Goal: Task Accomplishment & Management: Complete application form

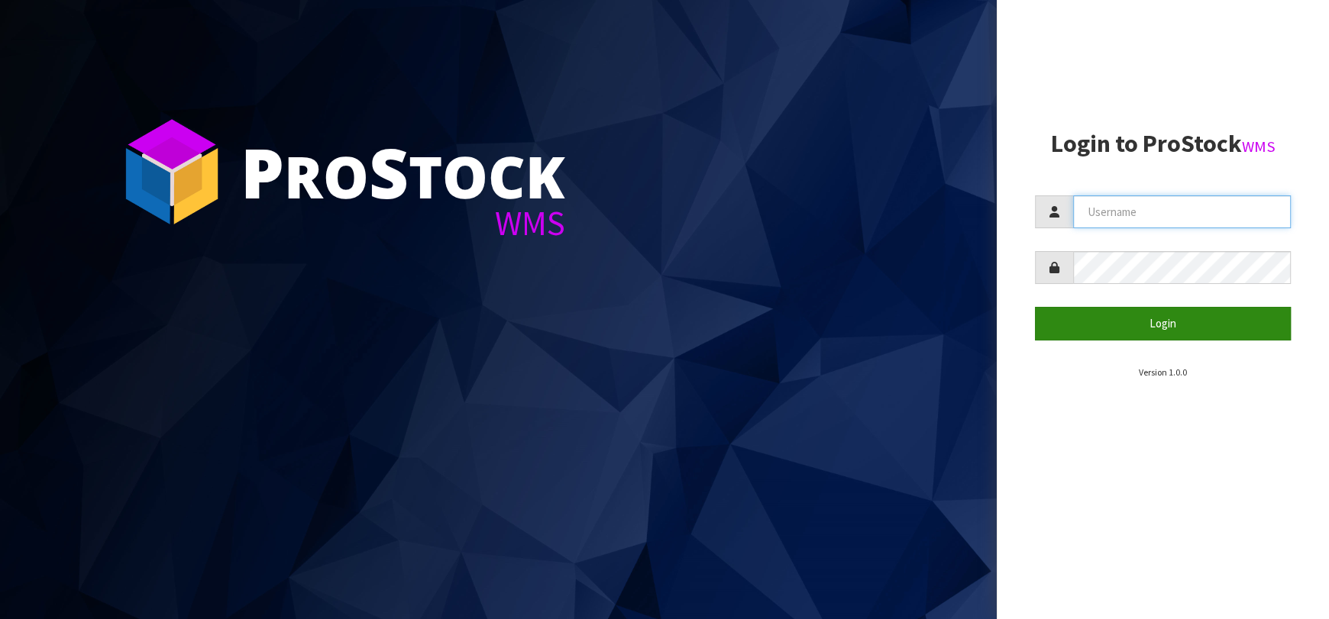
type input "[EMAIL_ADDRESS][DOMAIN_NAME]"
click at [1103, 332] on button "Login" at bounding box center [1163, 323] width 256 height 33
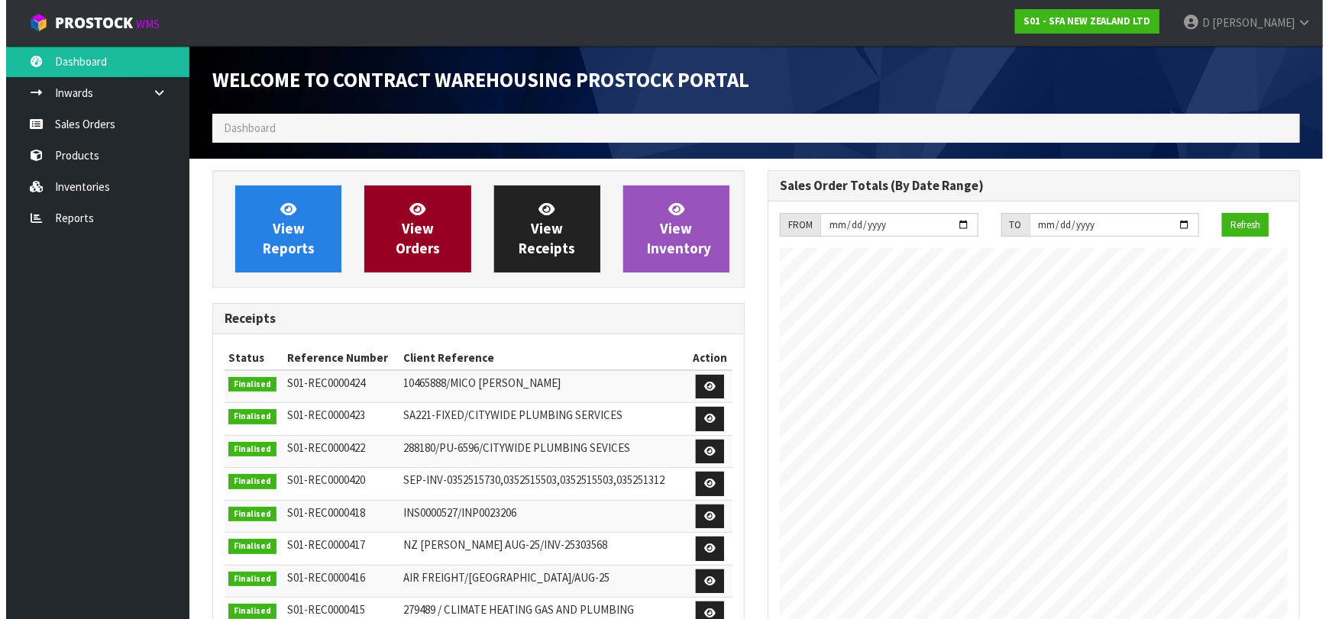
scroll to position [845, 555]
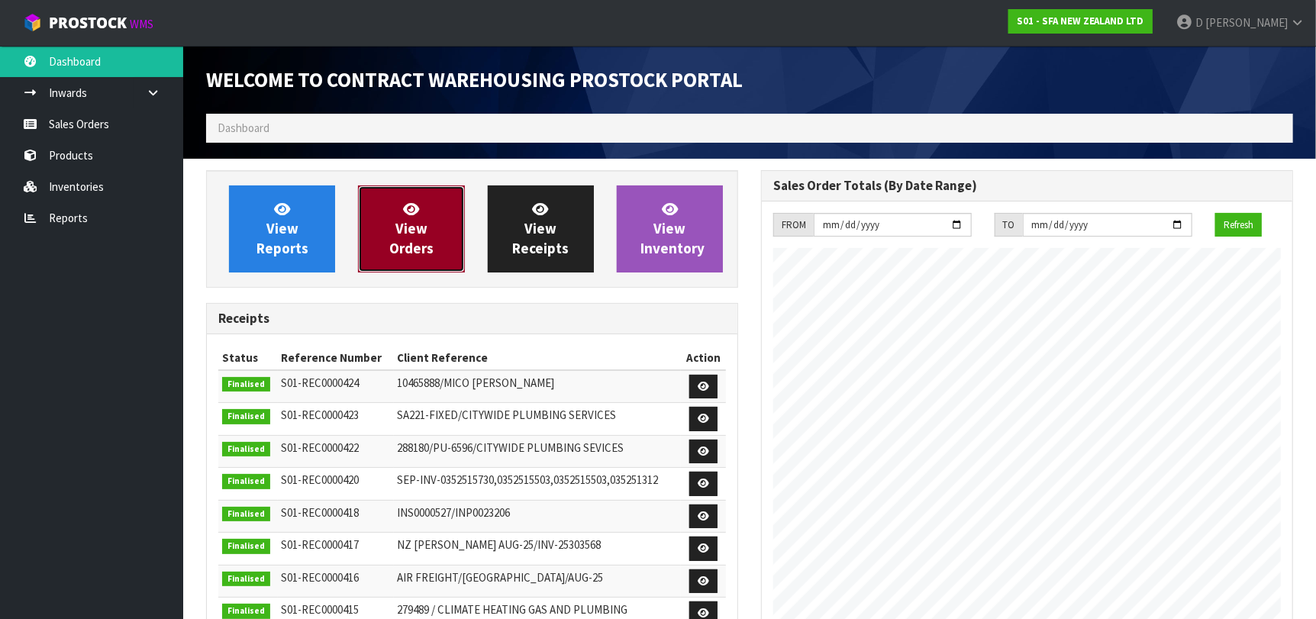
click at [370, 230] on link "View Orders" at bounding box center [411, 229] width 106 height 87
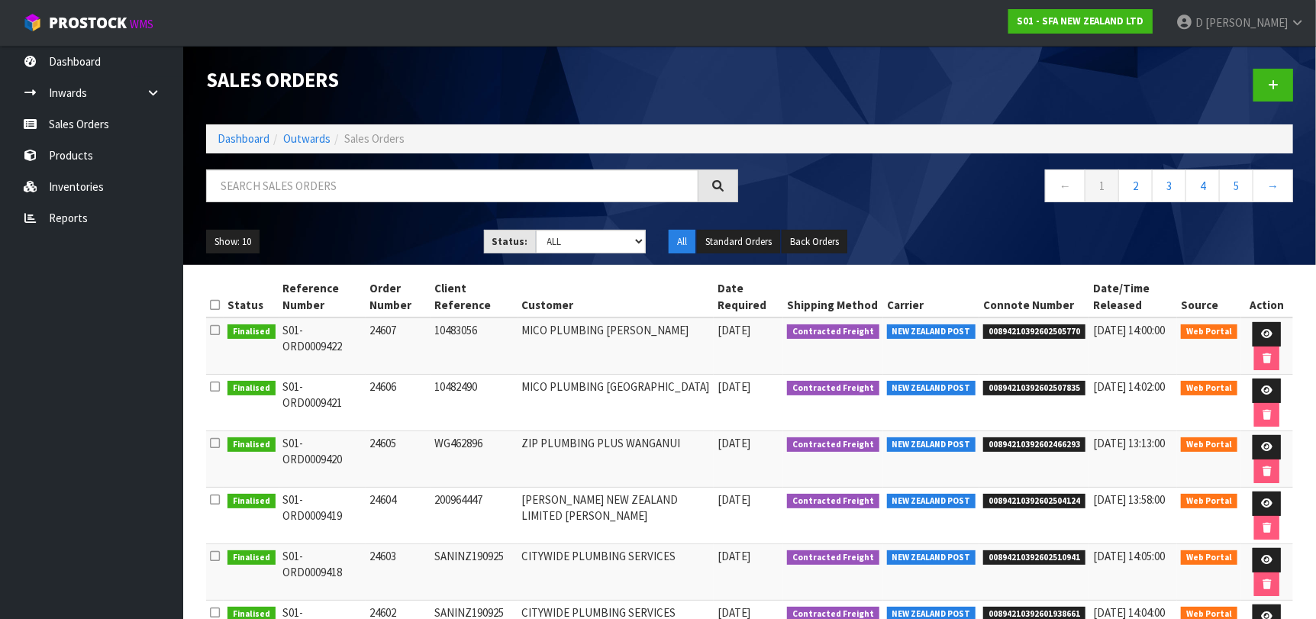
click at [697, 362] on td "MICO PLUMBING [PERSON_NAME]" at bounding box center [616, 346] width 196 height 57
click at [124, 418] on ul "Dashboard Inwards Purchase Orders Receipts Sales Orders Products Inventories Re…" at bounding box center [91, 332] width 183 height 573
click at [1277, 73] on link at bounding box center [1274, 85] width 40 height 33
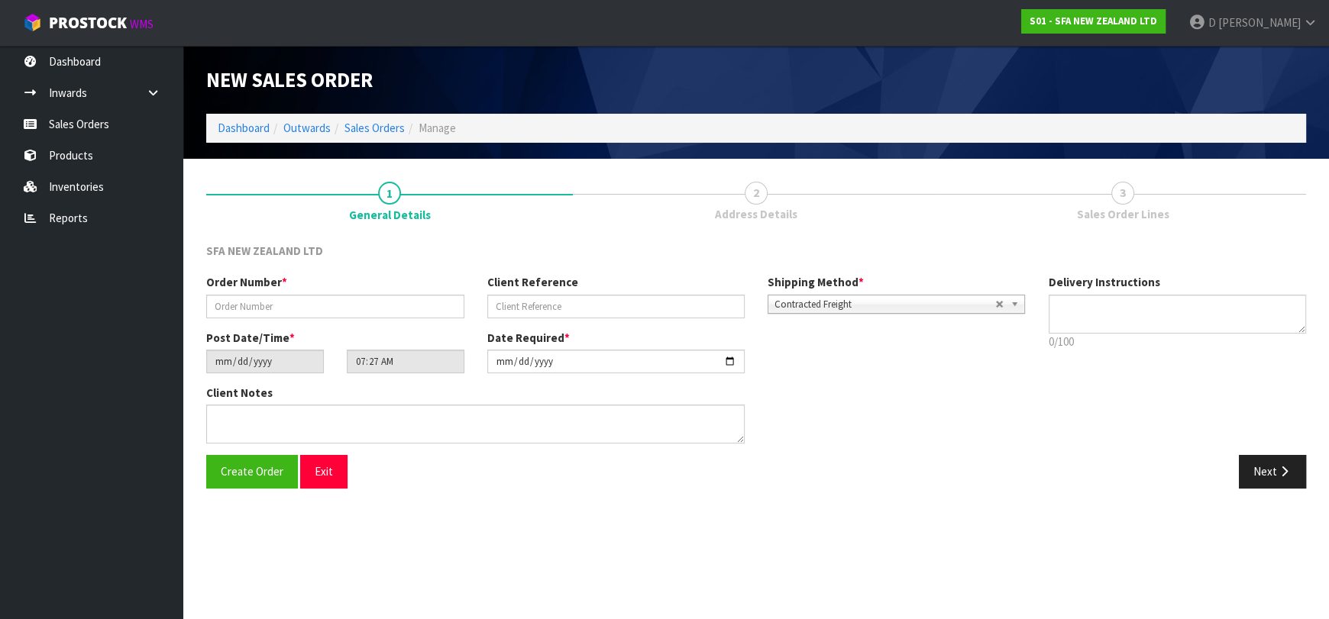
click at [539, 540] on section "New Sales Order Dashboard Outwards Sales Orders Manage New Sales Order Dashboar…" at bounding box center [664, 309] width 1329 height 619
click at [388, 309] on input "text" at bounding box center [335, 307] width 258 height 24
type input "24608"
paste input "10483868"
type input "10483868"
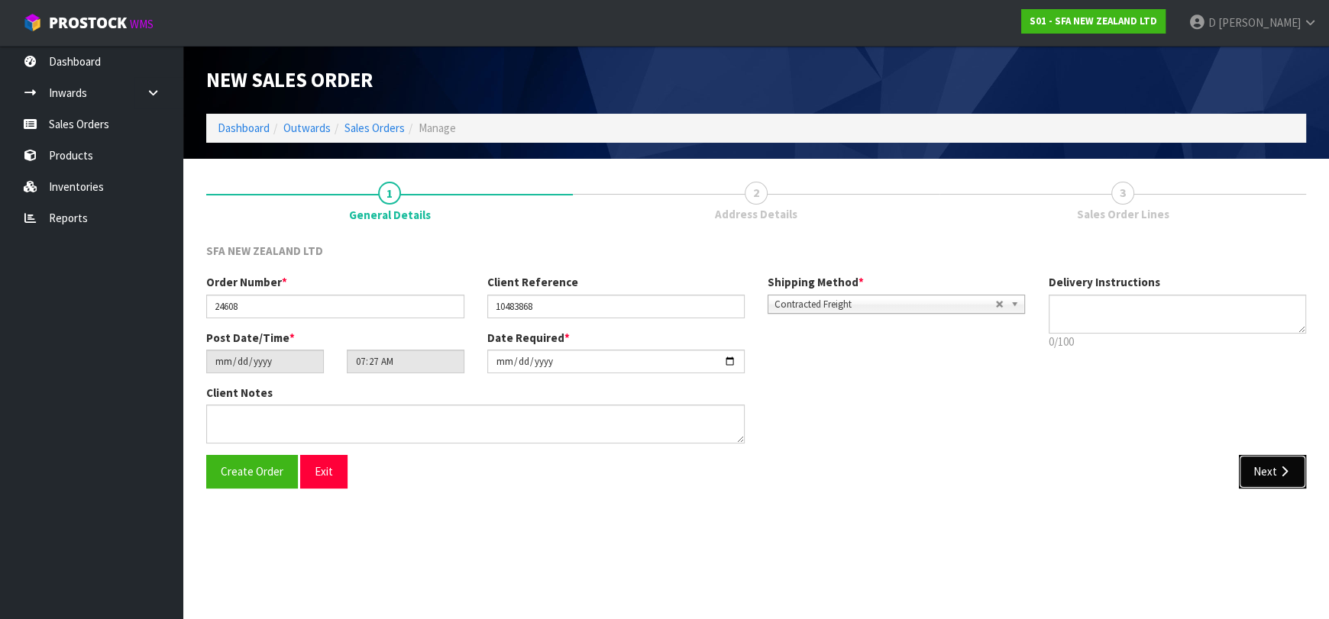
click at [1255, 463] on button "Next" at bounding box center [1272, 471] width 67 height 33
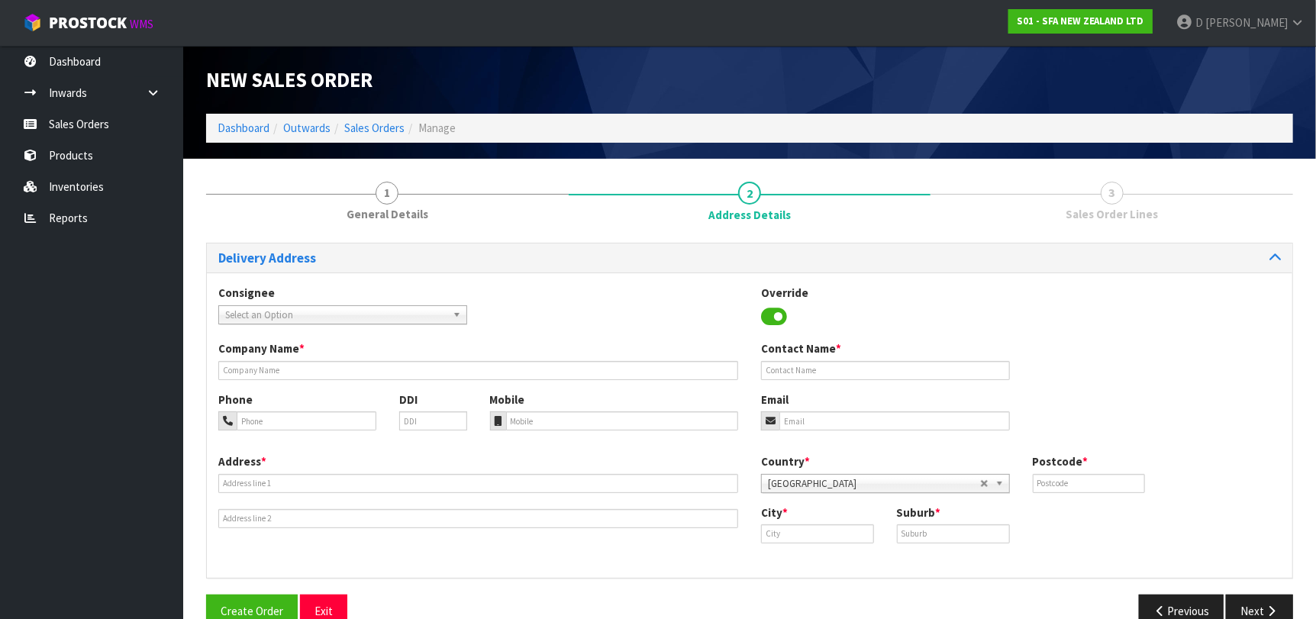
click at [401, 317] on span "Select an Option" at bounding box center [335, 315] width 221 height 18
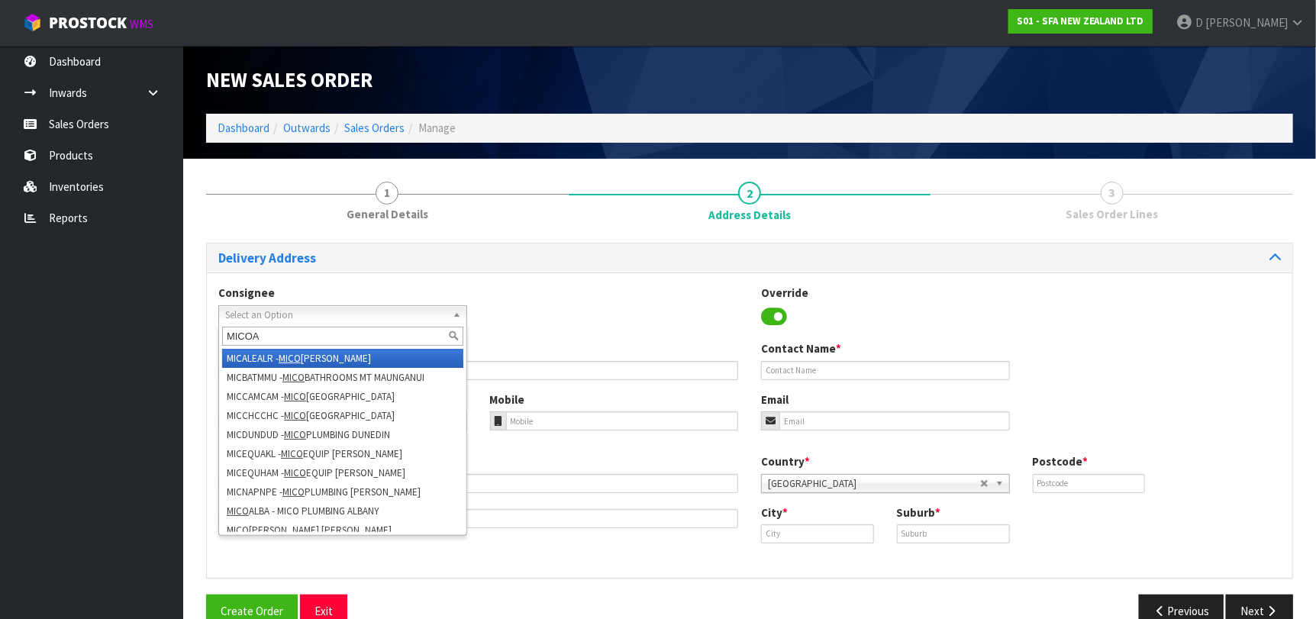
type input "MICOAU"
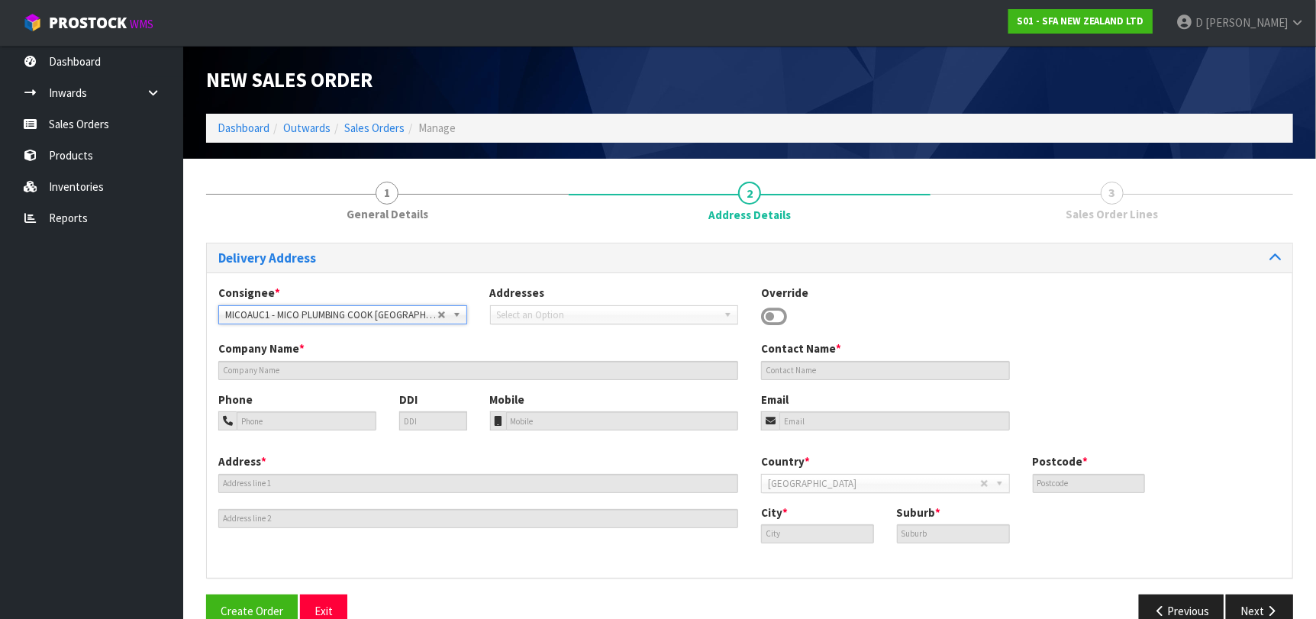
type input "MICO PLUMBING COOK [GEOGRAPHIC_DATA]"
type input "[STREET_ADDRESS]"
type input "1010"
type input "[GEOGRAPHIC_DATA]"
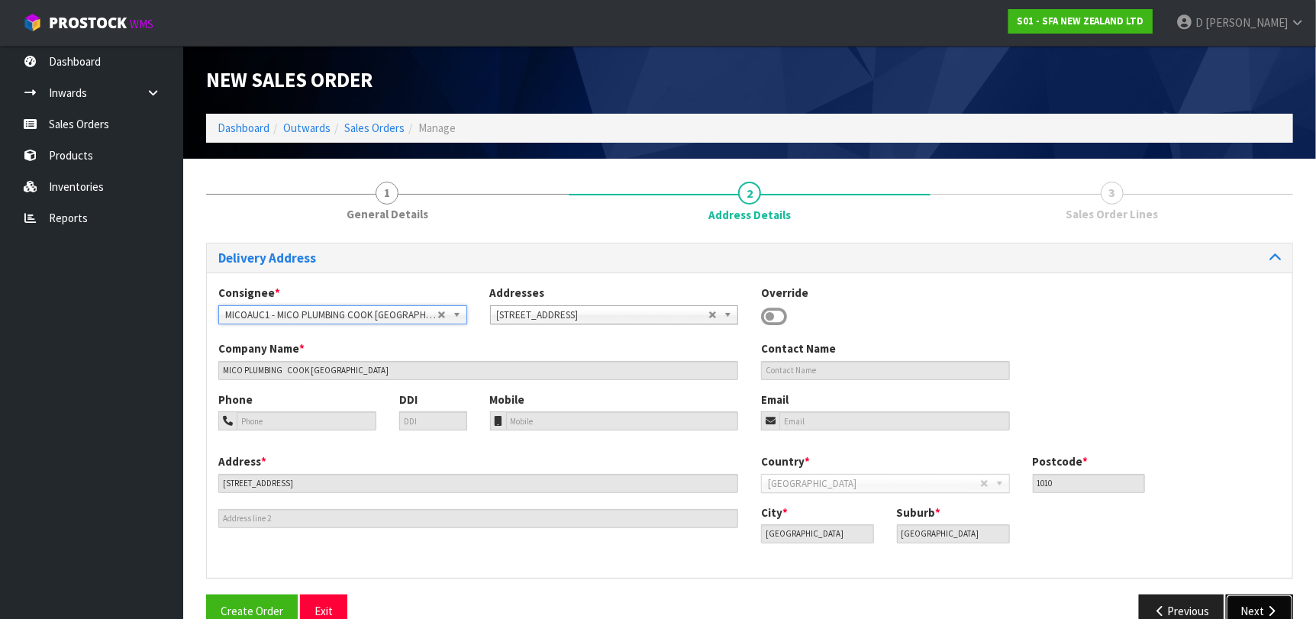
click at [1268, 602] on button "Next" at bounding box center [1259, 611] width 67 height 33
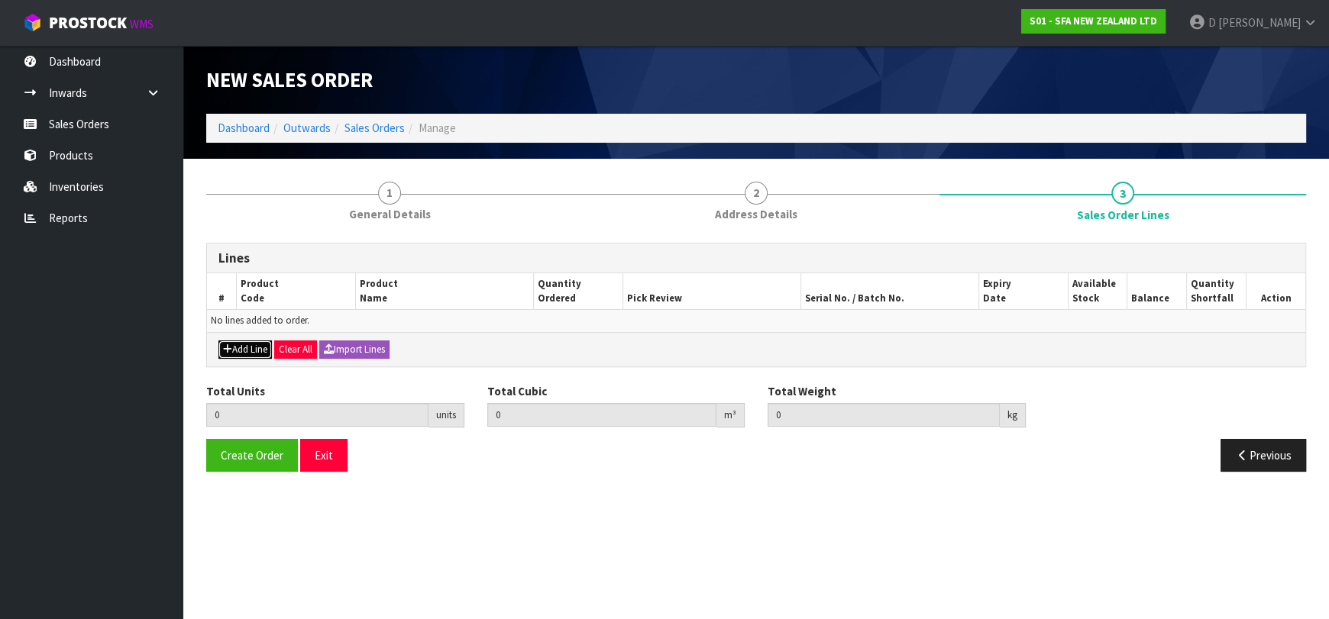
click at [257, 341] on button "Add Line" at bounding box center [244, 350] width 53 height 18
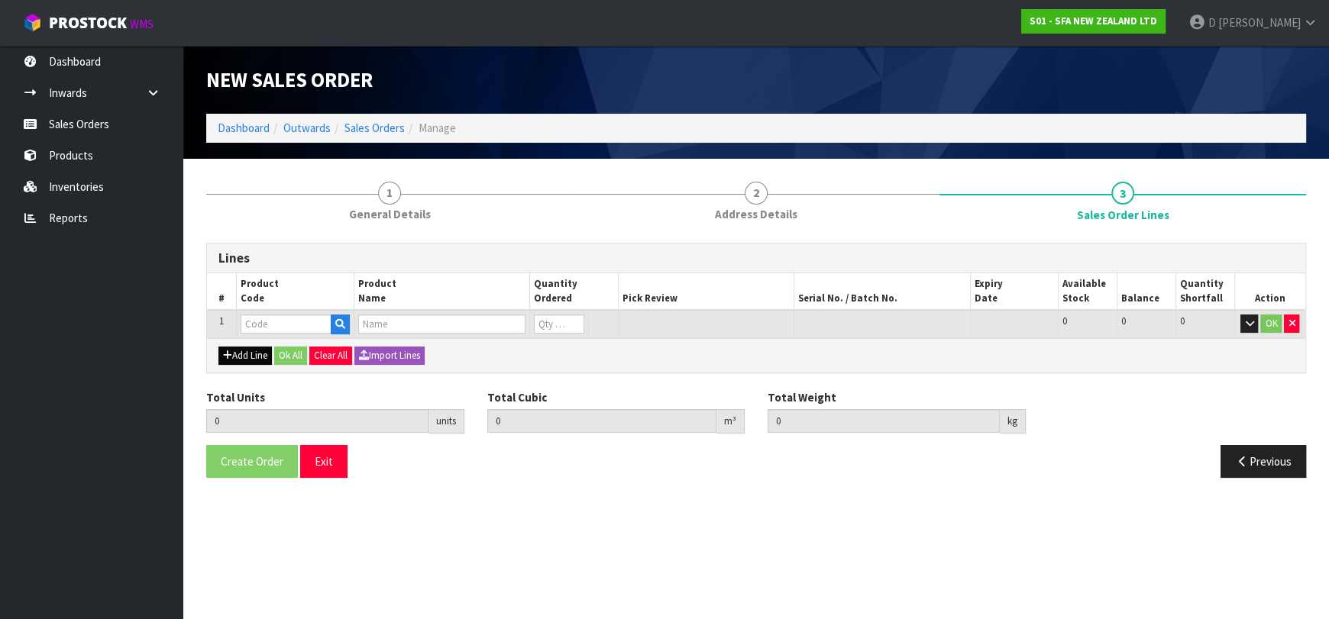
click at [267, 328] on input "text" at bounding box center [286, 324] width 91 height 19
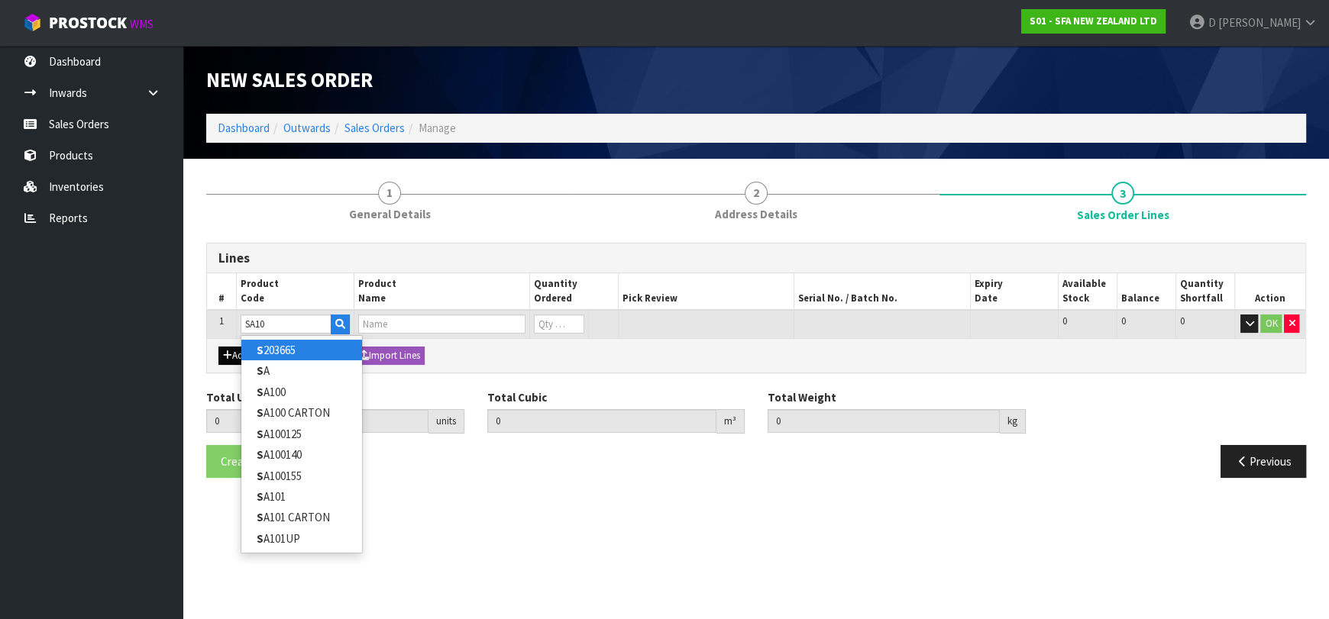
type input "SA101"
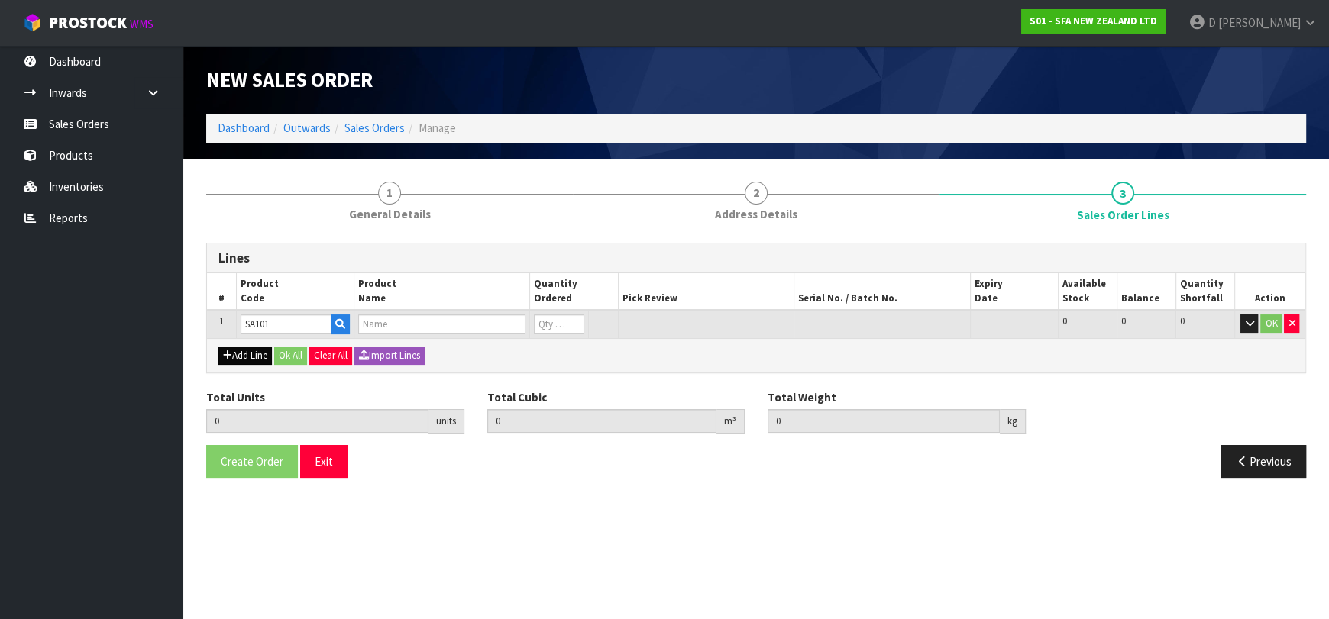
type input "0.000000"
type input "0.000"
type input "SA101 SANISPEED SMALL BORE"
type input "0"
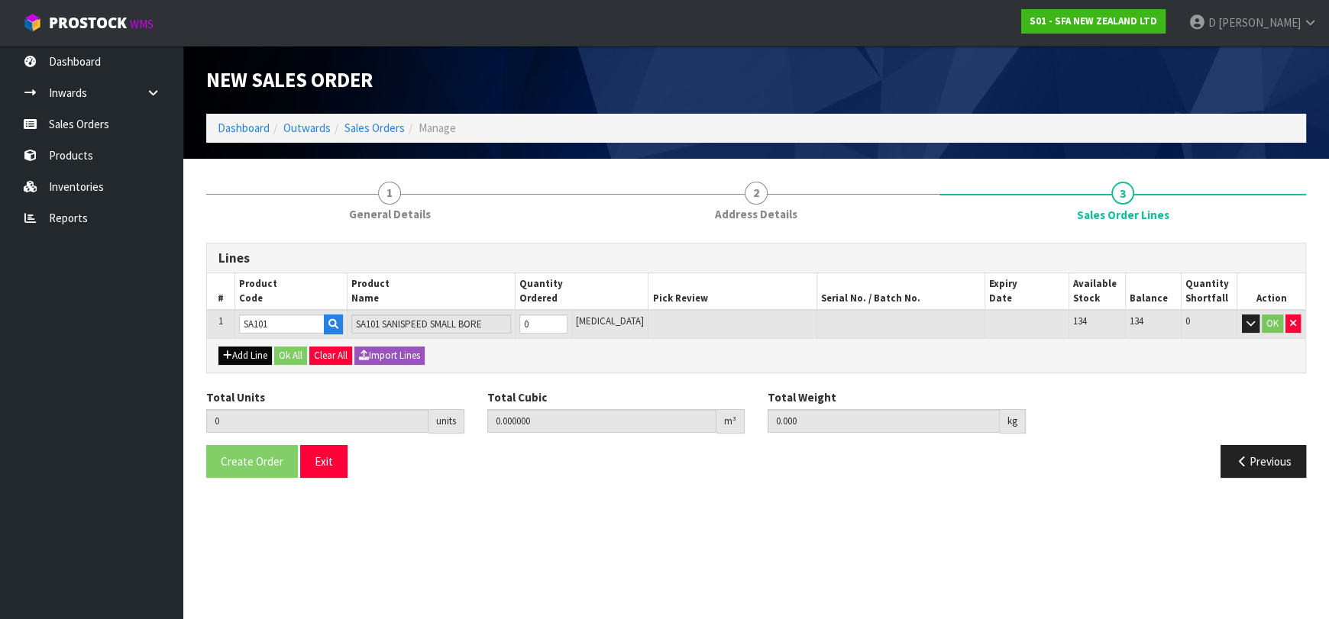
type input "SA101"
type input "1"
type input "0.031488"
type input "6.65"
type input "1"
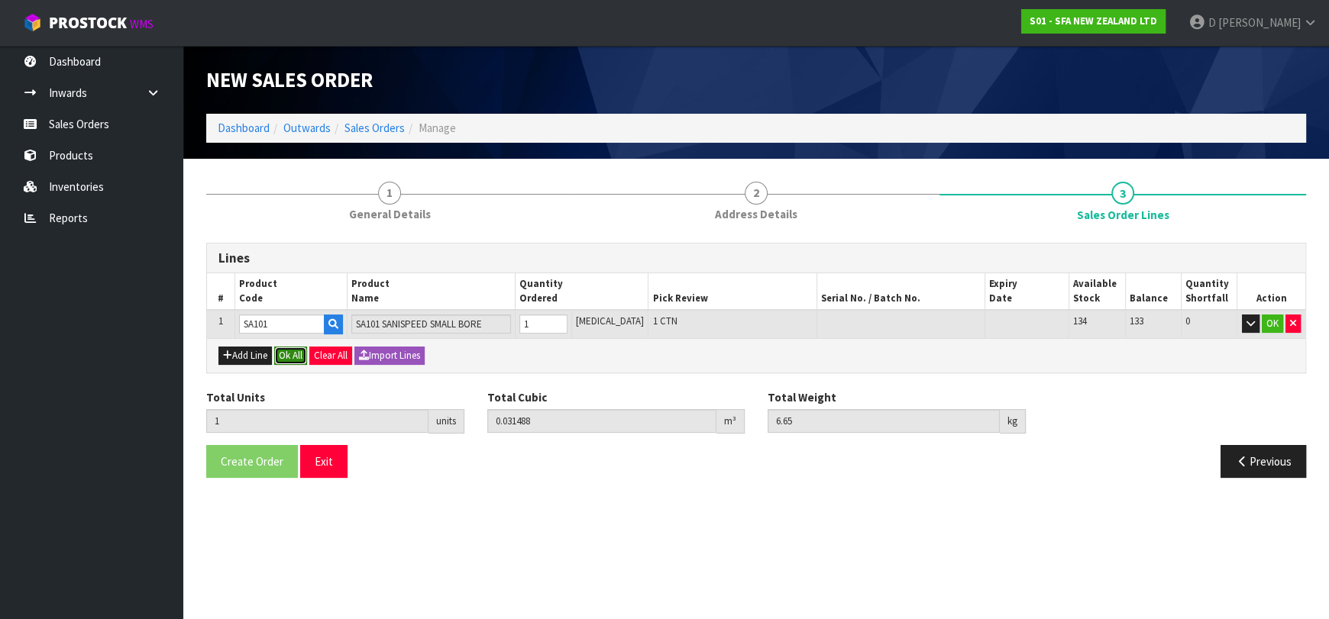
click at [299, 350] on button "Ok All" at bounding box center [290, 356] width 33 height 18
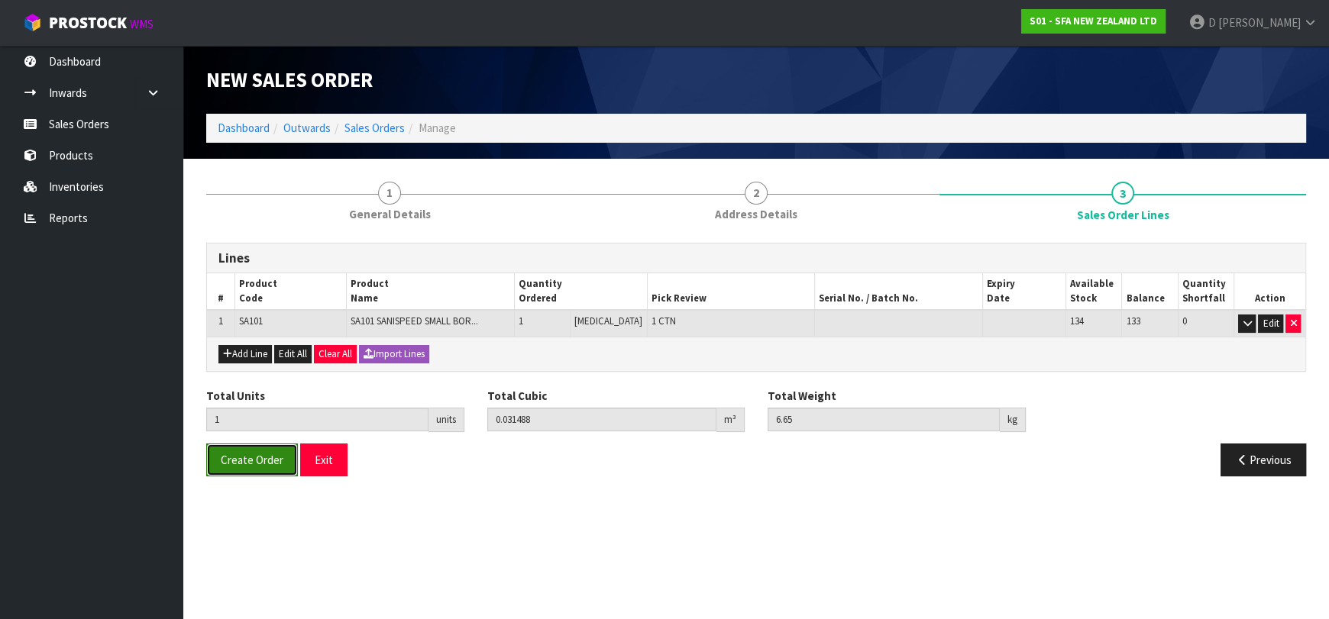
click at [252, 453] on span "Create Order" at bounding box center [252, 460] width 63 height 15
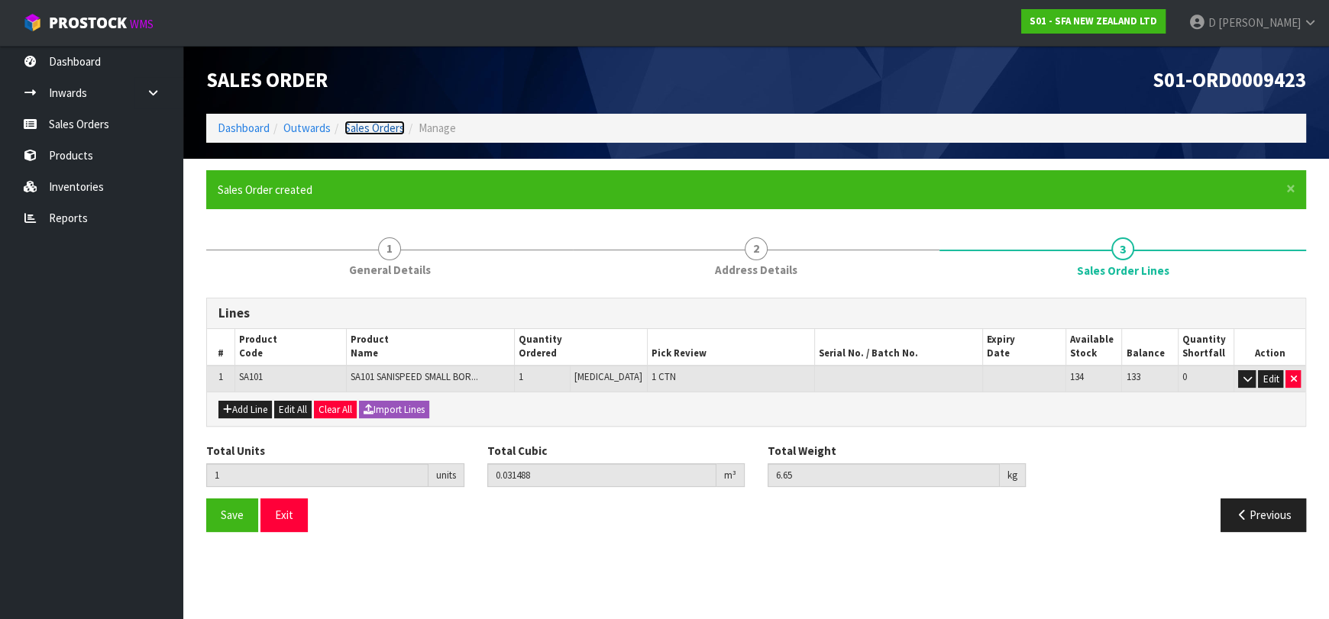
click at [391, 128] on link "Sales Orders" at bounding box center [374, 128] width 60 height 15
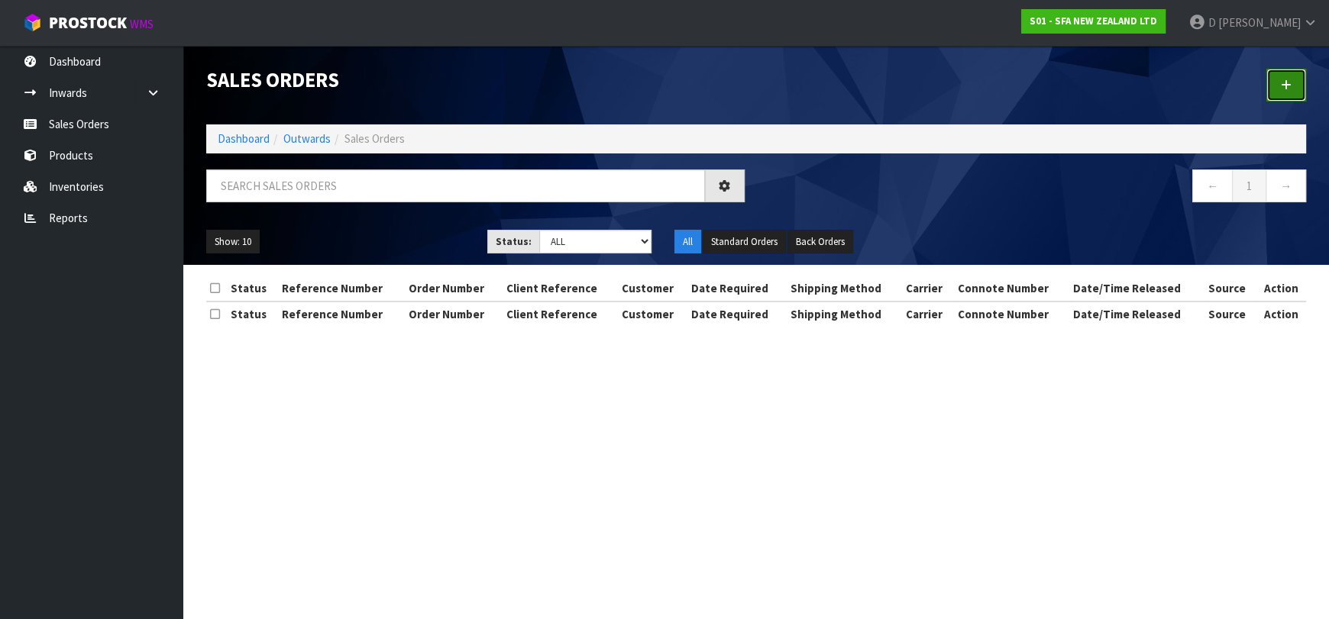
click at [1269, 92] on link at bounding box center [1286, 85] width 40 height 33
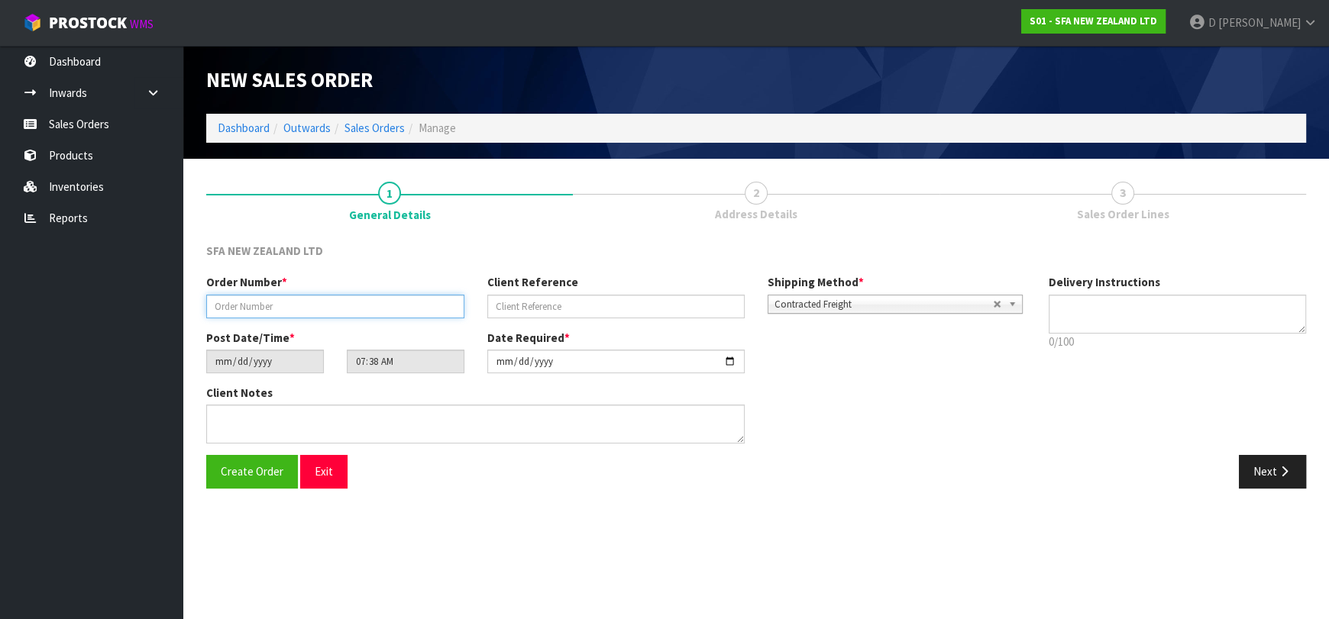
click at [353, 311] on input "text" at bounding box center [335, 307] width 258 height 24
type input "24609"
paste input "1P00198584"
type input "1P00198584"
click at [1242, 460] on button "Next" at bounding box center [1272, 471] width 67 height 33
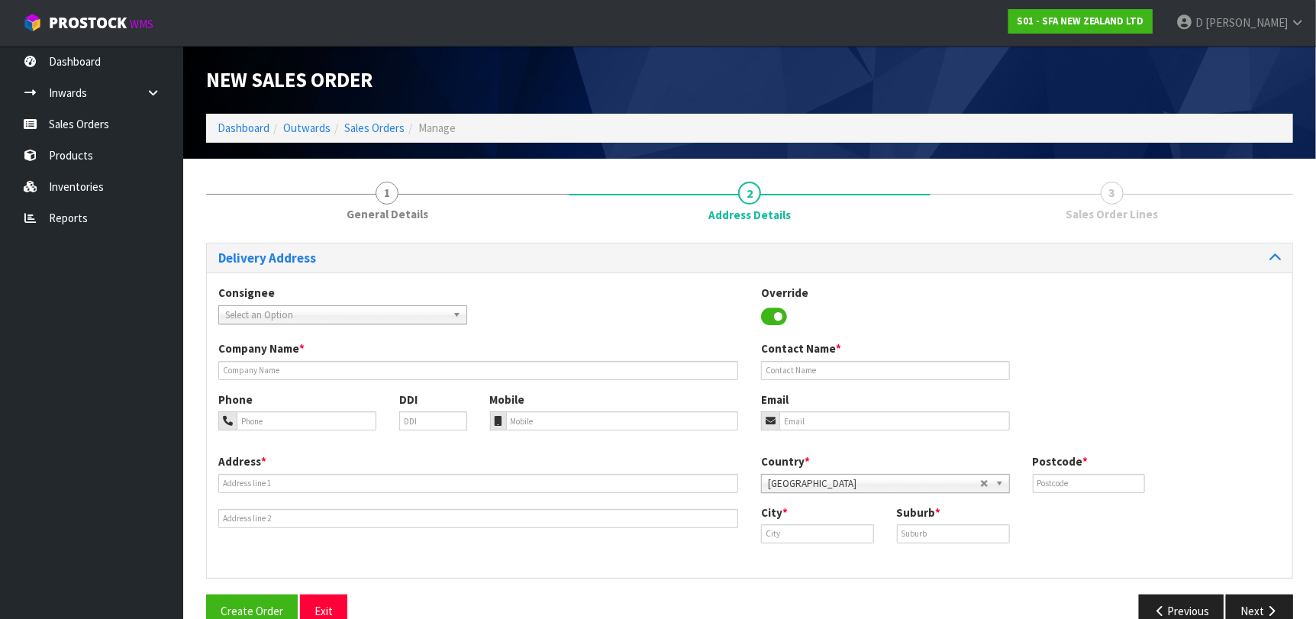
click at [363, 296] on div "Consignee 000001.BAY MECHANICS - BAY MECHANICS 000001A - BRAKE & TRANSMISSION N…" at bounding box center [343, 304] width 272 height 39
click at [373, 311] on span "Select an Option" at bounding box center [335, 315] width 221 height 18
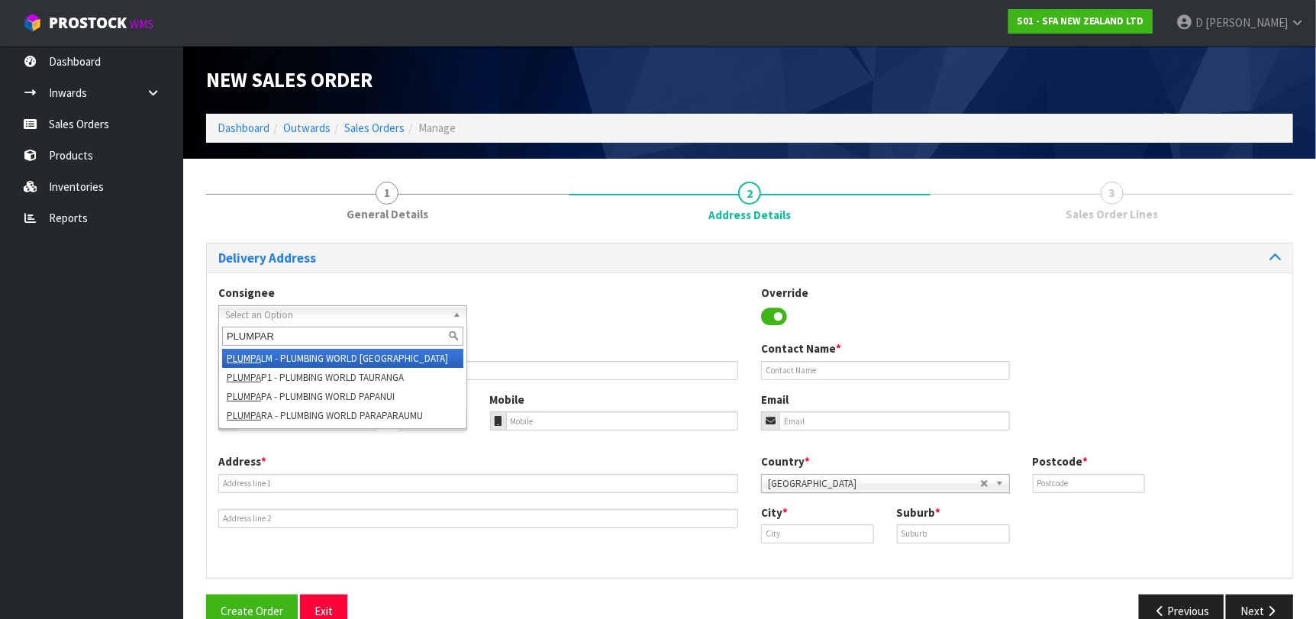
type input "PLUMPARA"
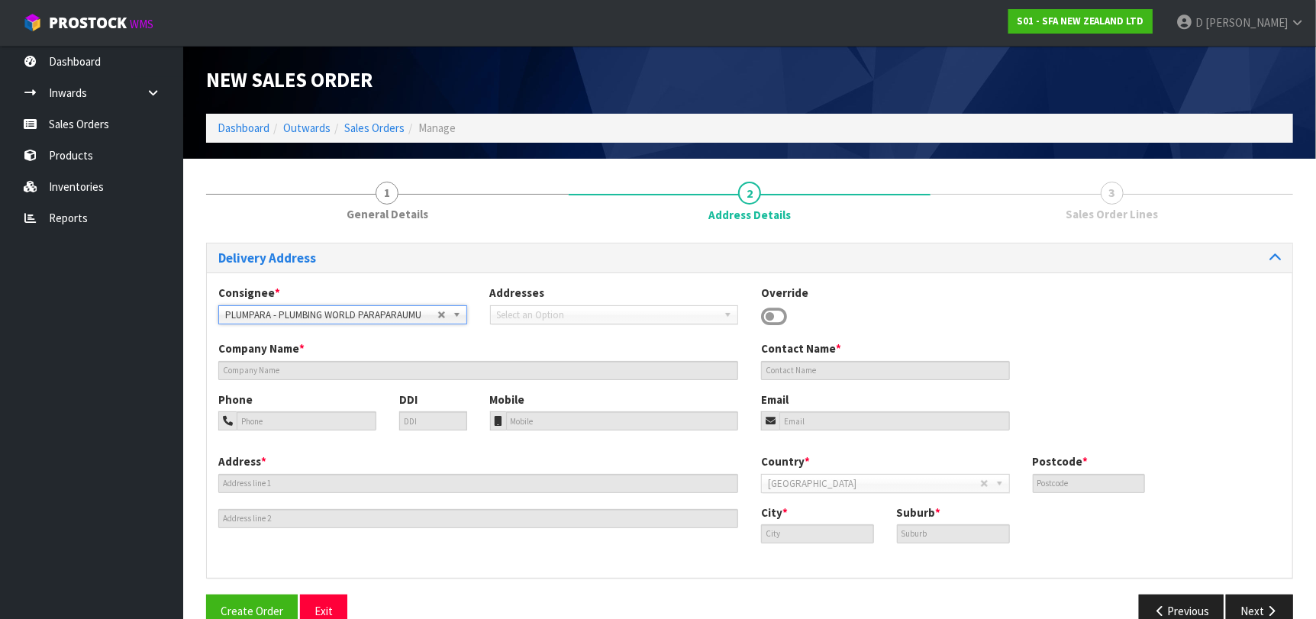
type input "PLUMBING WORLD PARAPARAUMU"
type input "[STREET_ADDRESS]"
type input "5032"
type input "PARAPARAUMU"
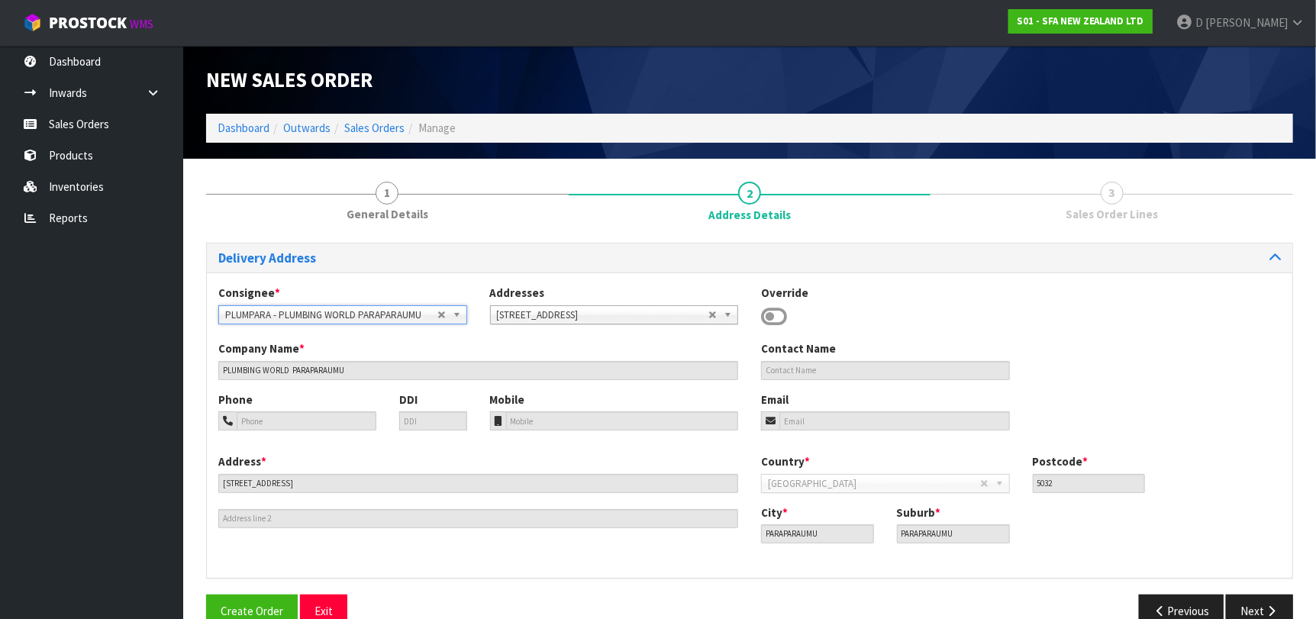
drag, startPoint x: 1244, startPoint y: 591, endPoint x: 1248, endPoint y: 610, distance: 19.5
click at [1244, 592] on div "Delivery Address Consignee * 000001.BAY MECHANICS - BAY MECHANICS 000001A - BRA…" at bounding box center [749, 441] width 1087 height 397
click at [1246, 609] on button "Next" at bounding box center [1259, 611] width 67 height 33
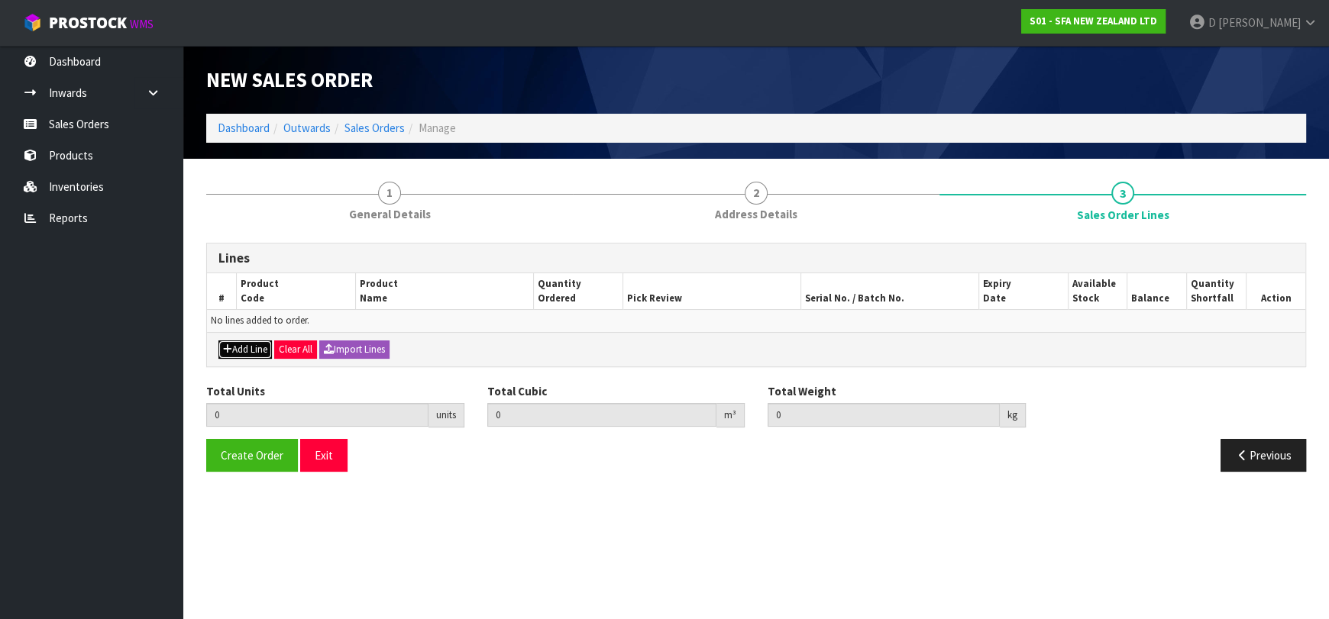
drag, startPoint x: 262, startPoint y: 341, endPoint x: 263, endPoint y: 331, distance: 10.0
click at [260, 339] on div "Add Line Clear All Import Lines" at bounding box center [756, 349] width 1098 height 34
click at [266, 325] on td "No lines added to order." at bounding box center [756, 321] width 1098 height 22
click at [244, 344] on button "Add Line" at bounding box center [244, 350] width 53 height 18
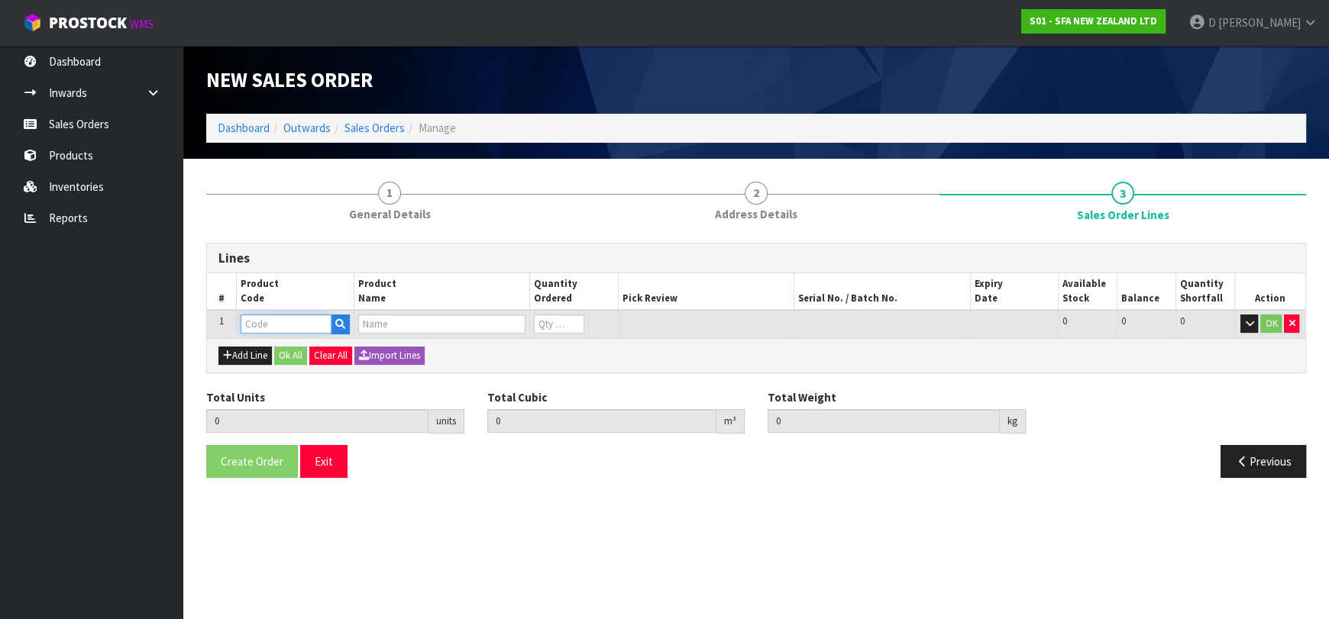
click at [255, 326] on input "text" at bounding box center [286, 324] width 91 height 19
type input "SA96"
type input "0.000000"
type input "0.000"
type input "SANIPRO SEWAGE MACERATOR PUMP"
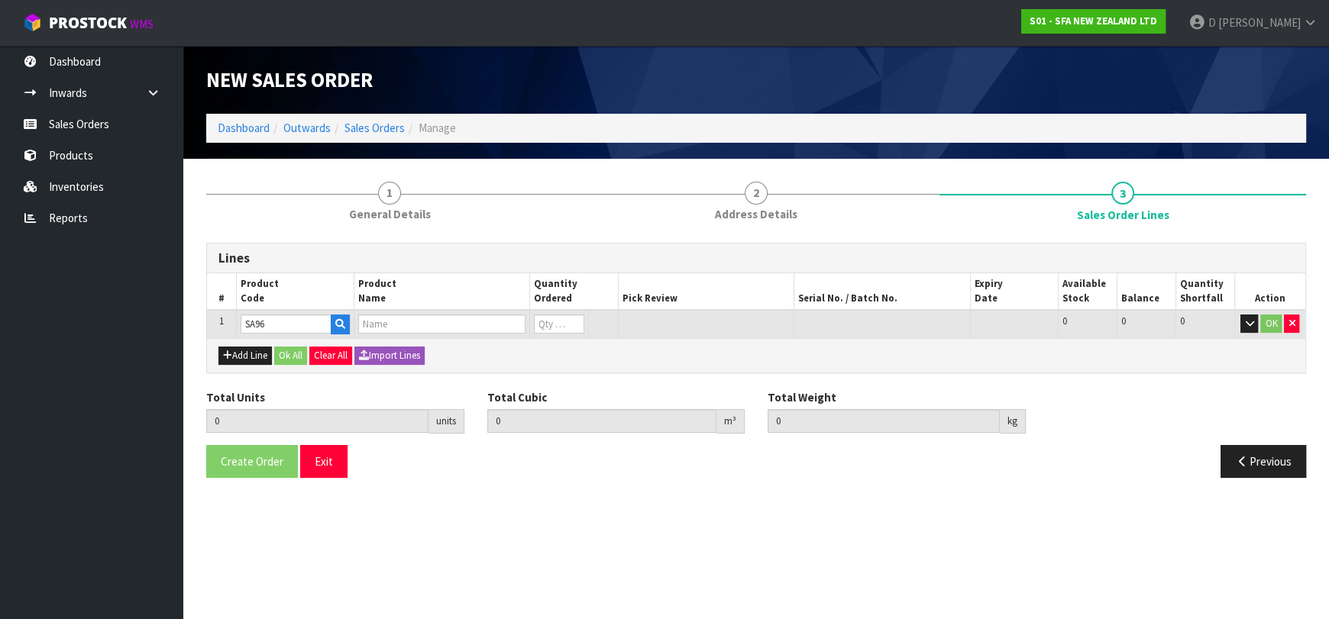
type input "0"
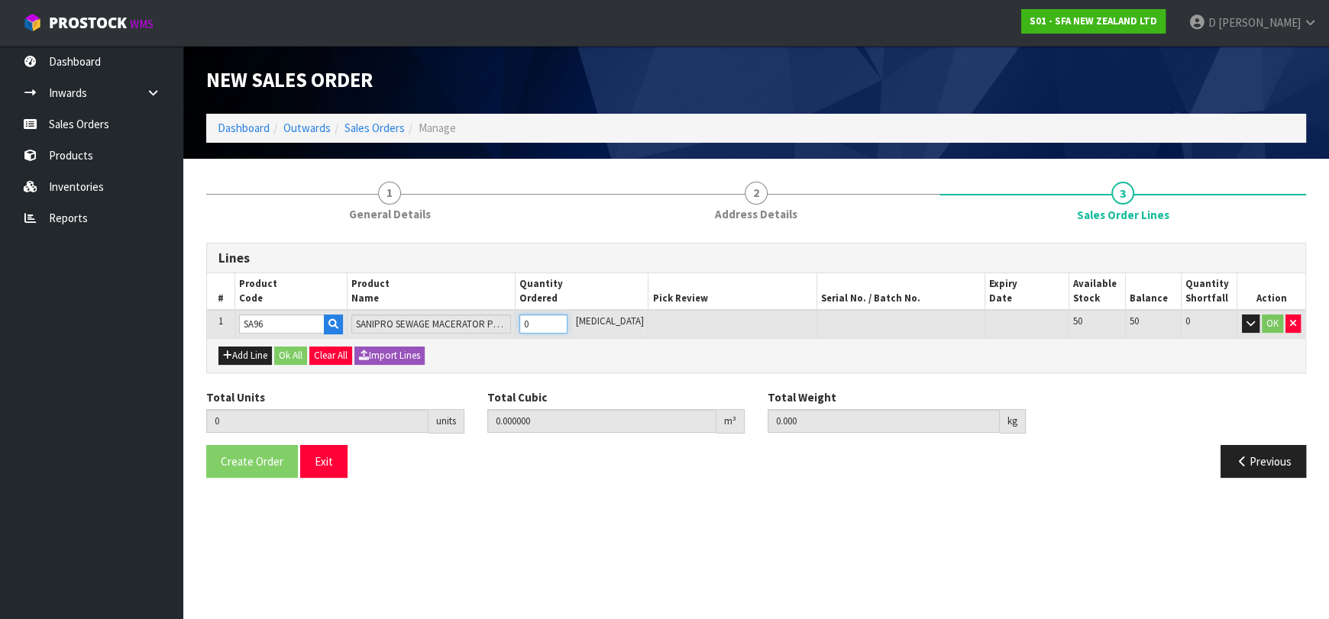
type input "1"
type input "0.039168"
type input "7"
type input "1"
drag, startPoint x: 271, startPoint y: 363, endPoint x: 277, endPoint y: 356, distance: 9.8
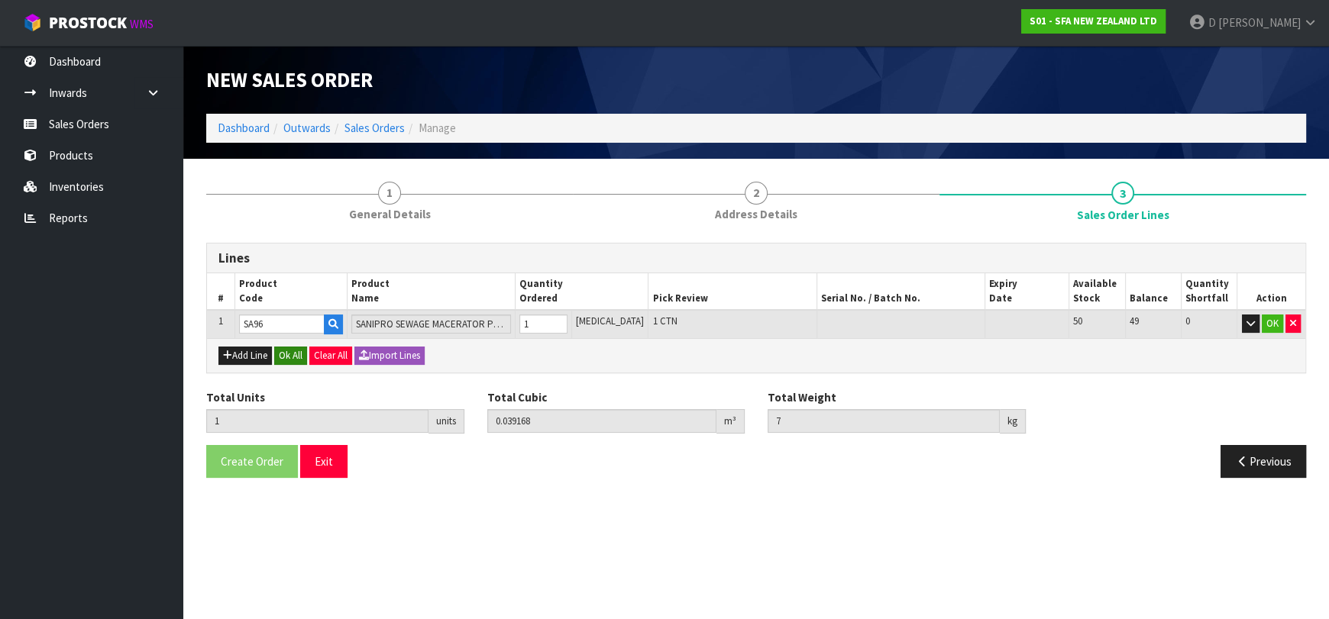
click at [271, 363] on div "Add Line Ok All Clear All Import Lines" at bounding box center [756, 355] width 1098 height 34
click at [278, 356] on button "Ok All" at bounding box center [290, 356] width 33 height 18
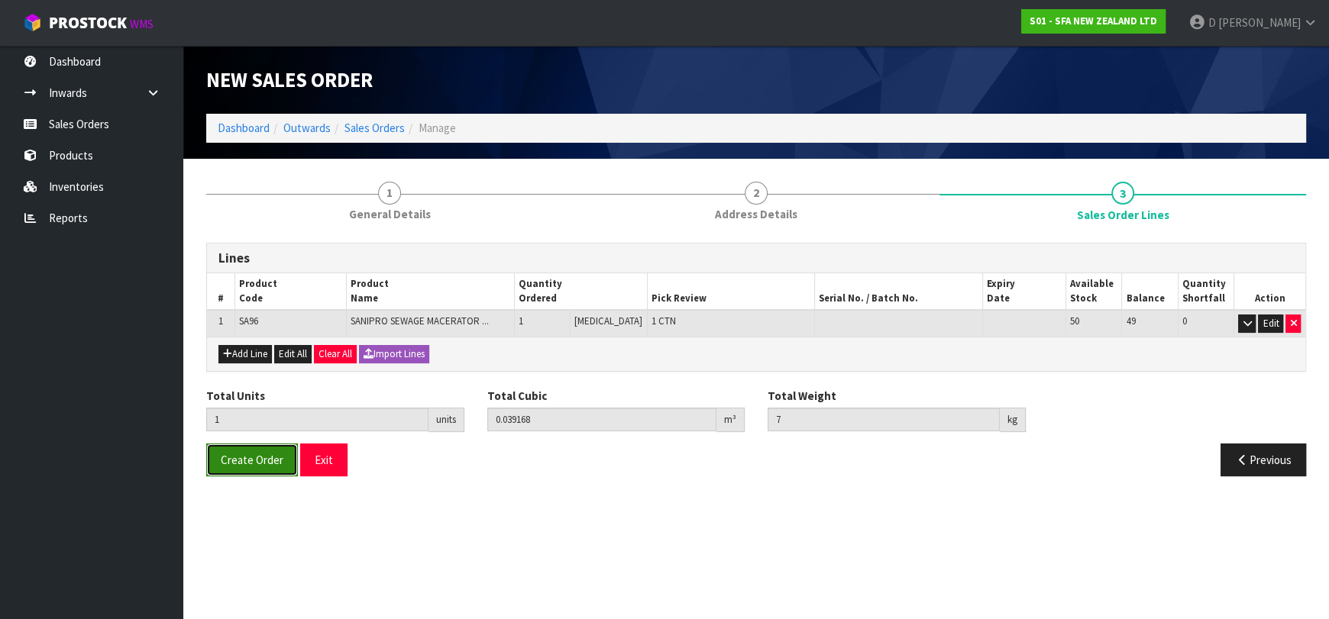
click at [235, 458] on span "Create Order" at bounding box center [252, 460] width 63 height 15
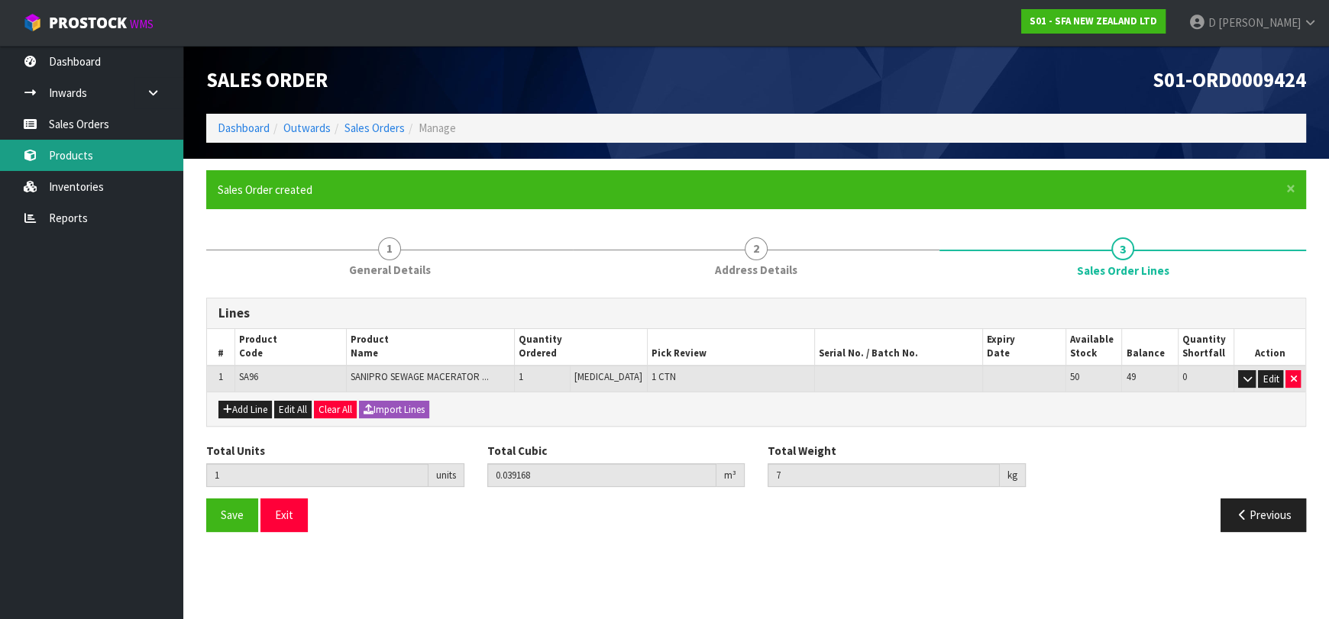
click at [131, 153] on link "Products" at bounding box center [91, 155] width 183 height 31
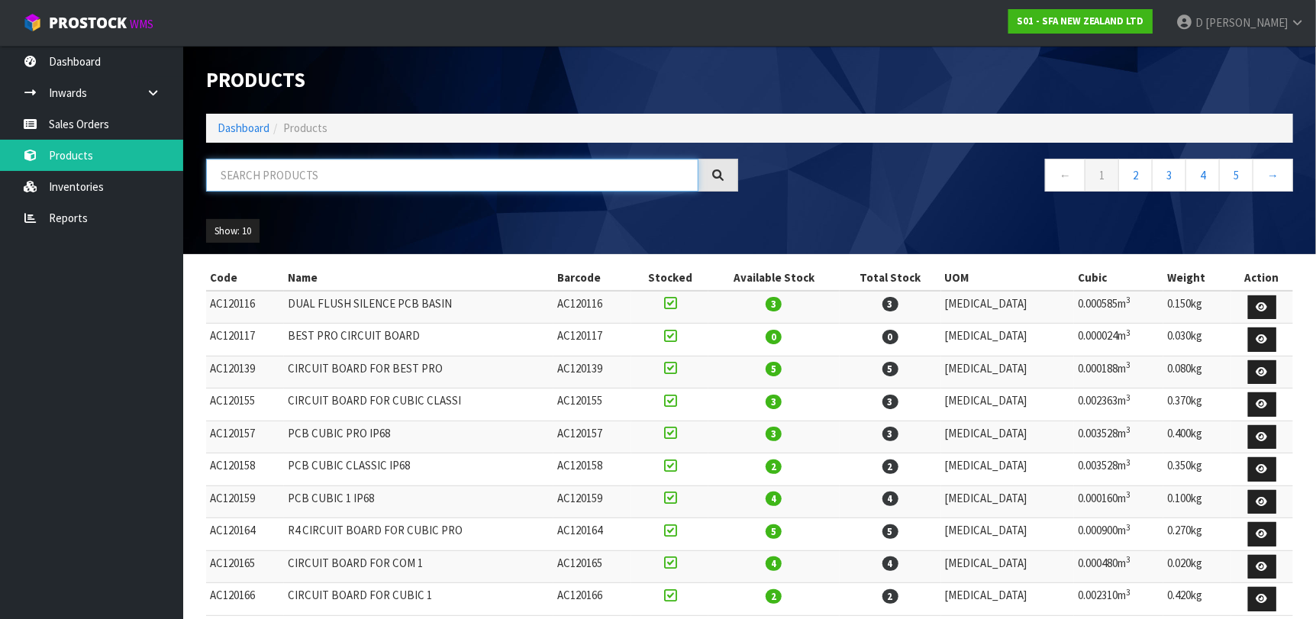
click at [399, 187] on input "text" at bounding box center [452, 175] width 493 height 33
click at [398, 182] on input "text" at bounding box center [452, 175] width 493 height 33
type input "SA102"
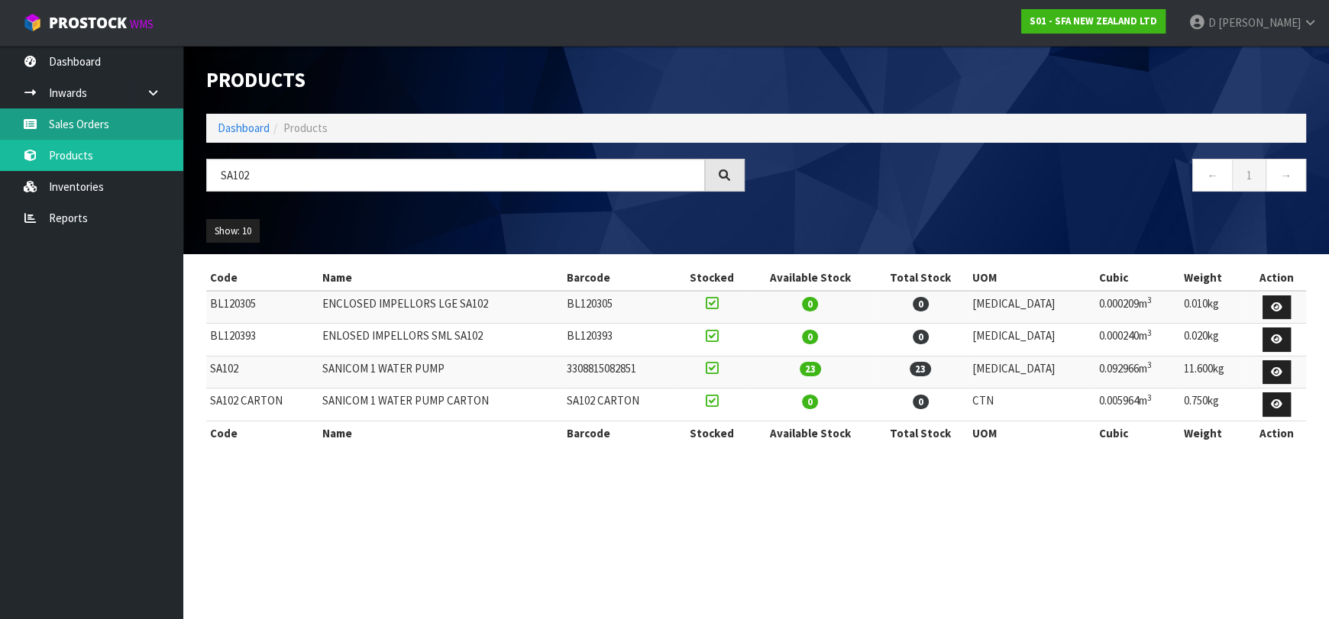
click at [168, 128] on link "Sales Orders" at bounding box center [91, 123] width 183 height 31
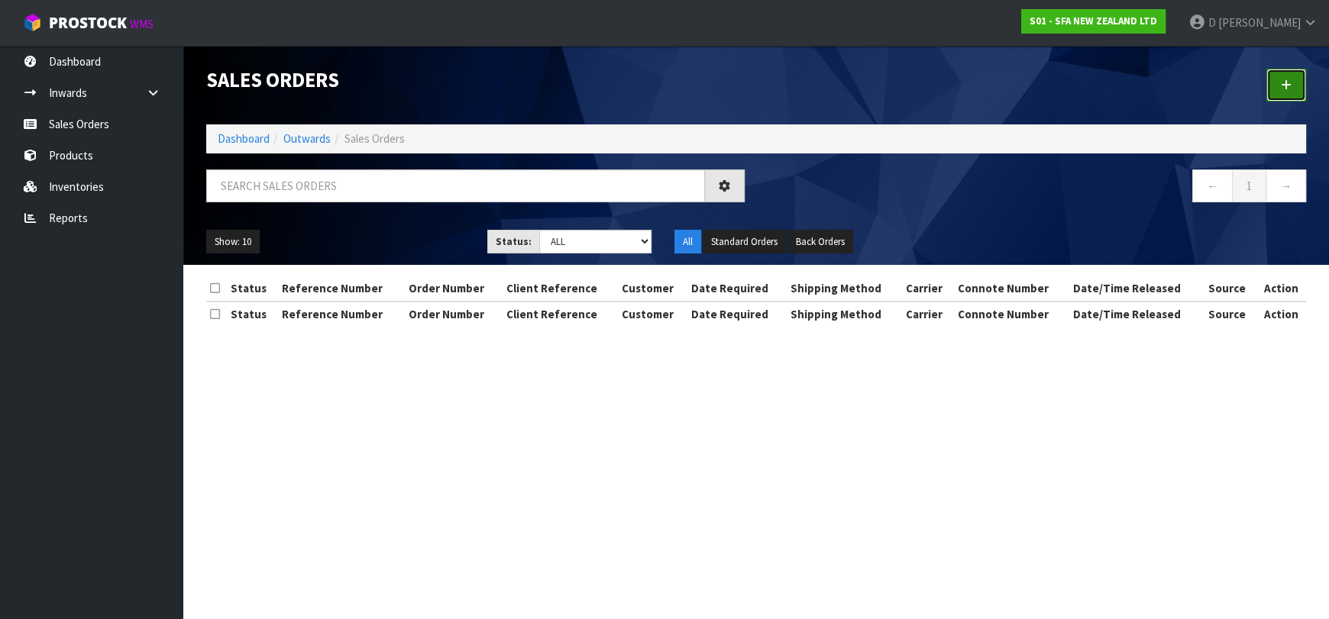
click at [1289, 82] on icon at bounding box center [1286, 84] width 11 height 11
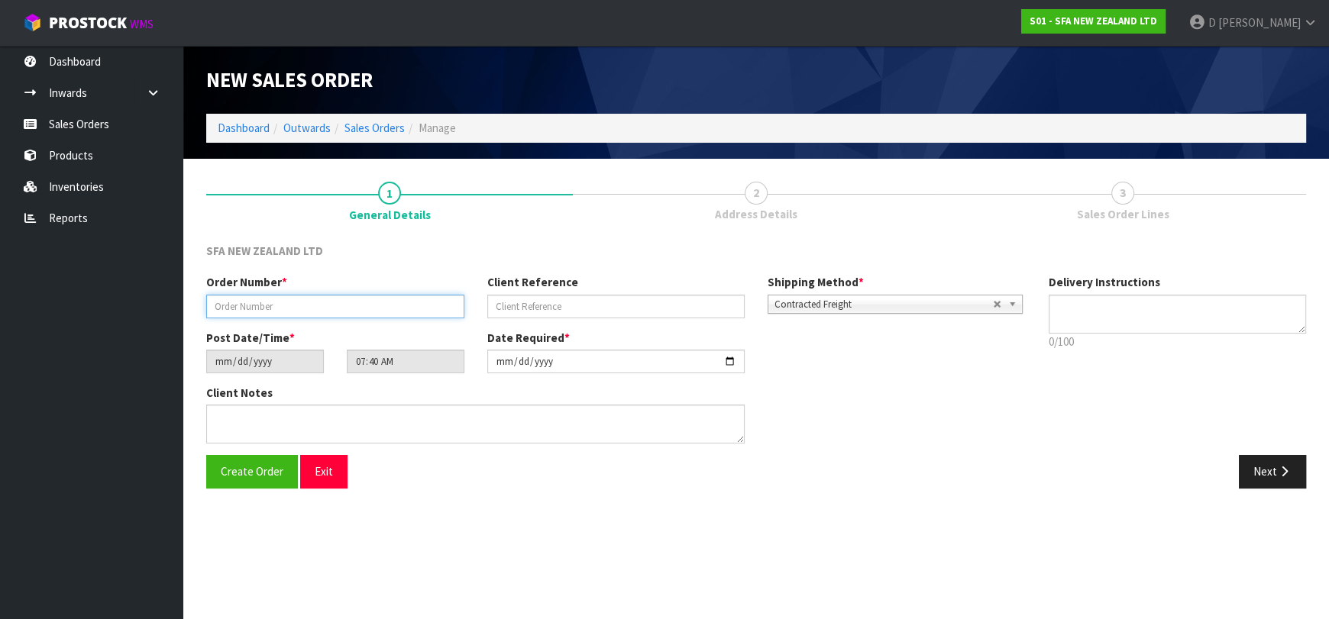
click at [309, 303] on input "text" at bounding box center [335, 307] width 258 height 24
type input "24610"
paste input "201161035"
type input "201161035"
click at [1274, 463] on button "Next" at bounding box center [1272, 471] width 67 height 33
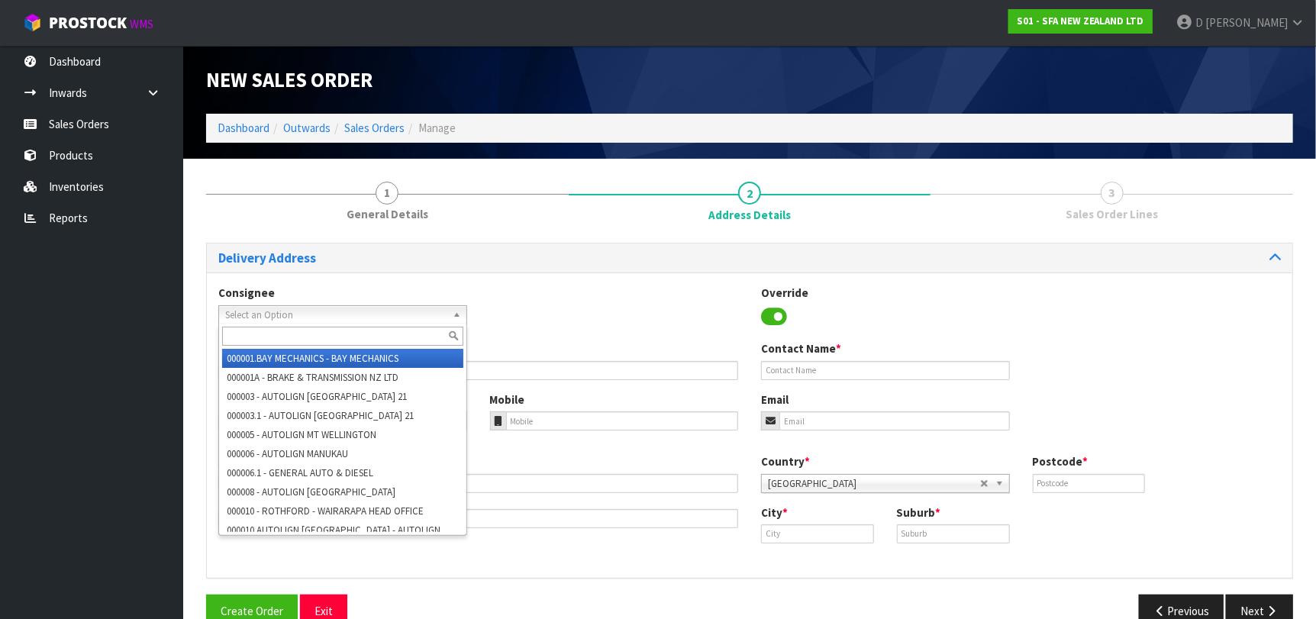
click at [344, 315] on span "Select an Option" at bounding box center [335, 315] width 221 height 18
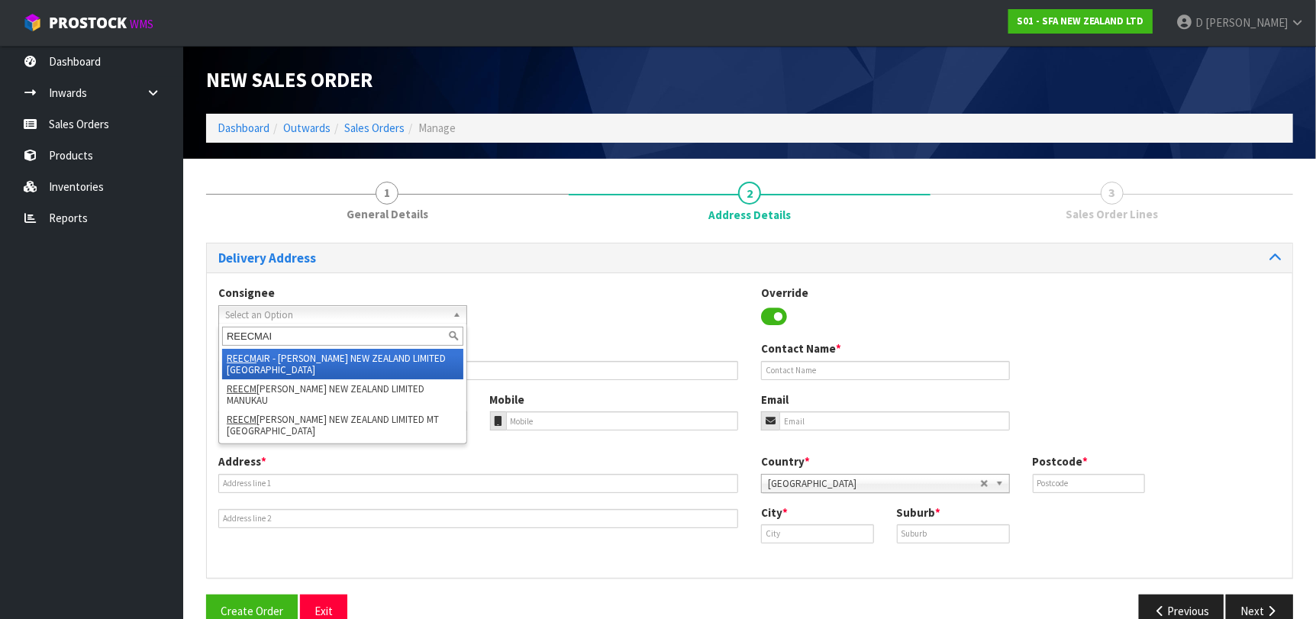
type input "REECMAIR"
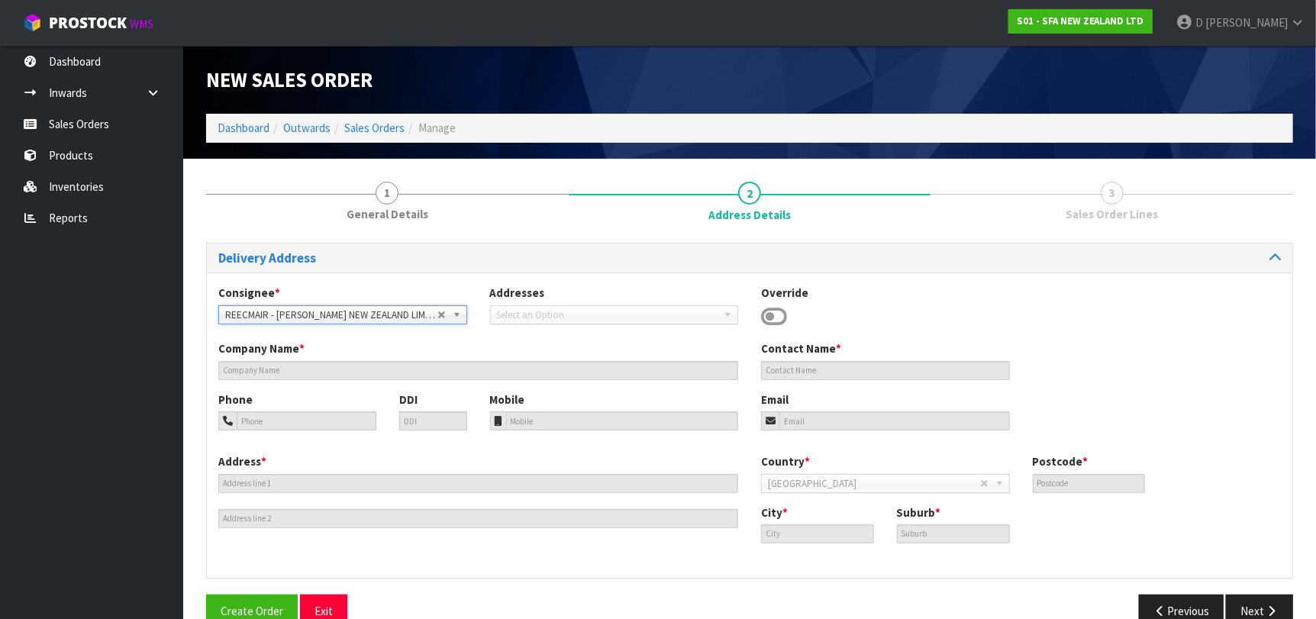
type input "[PERSON_NAME] NEW ZEALAND LIMITED [GEOGRAPHIC_DATA]"
type input "[PHONE_NUMBER]"
type input "[STREET_ADDRESS]"
type input "0632"
type input "[GEOGRAPHIC_DATA]"
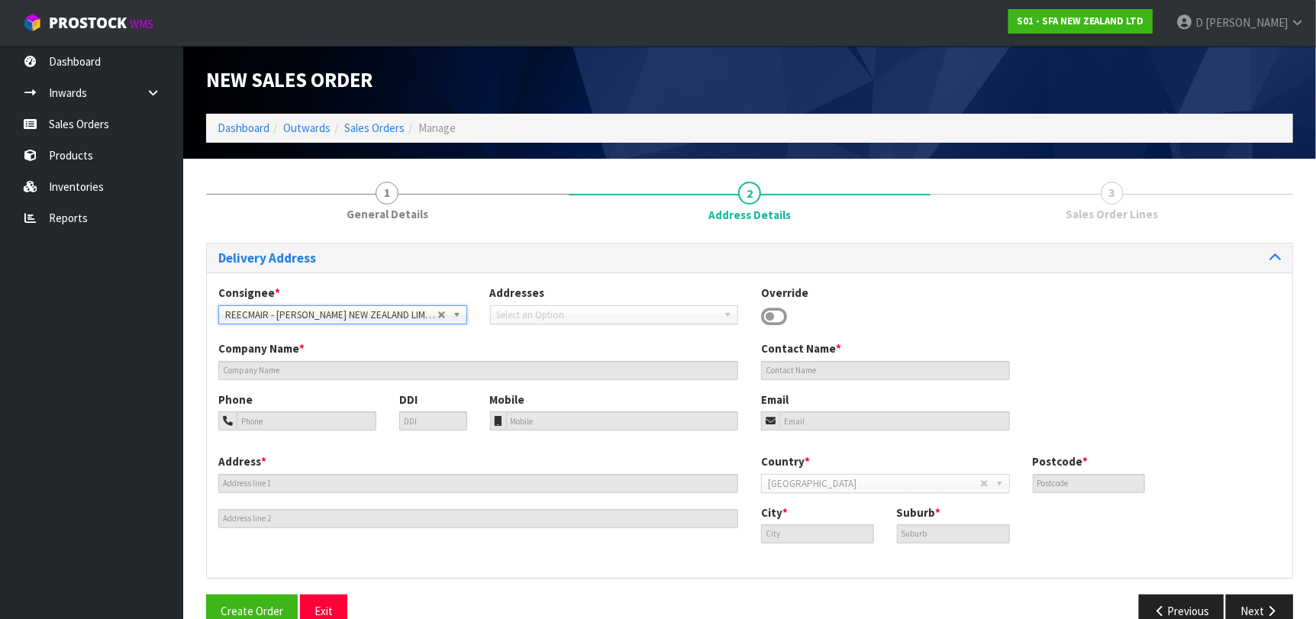
type input "ROSEDALE"
click at [1258, 610] on button "Next" at bounding box center [1259, 611] width 67 height 33
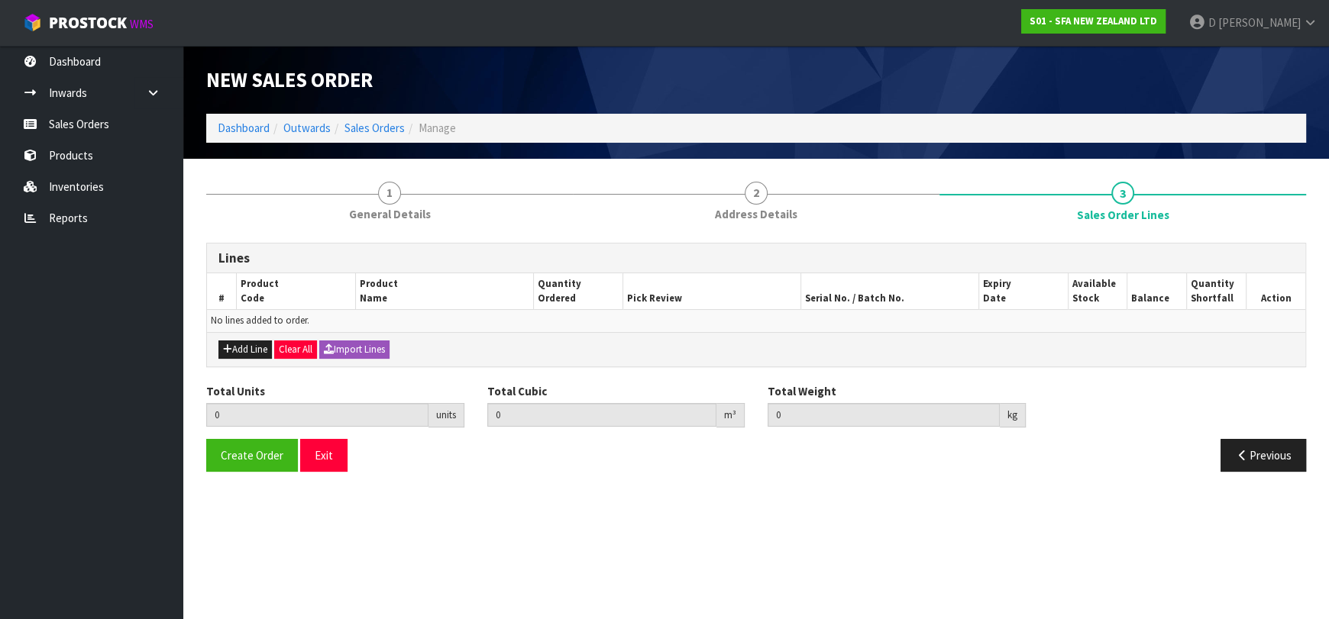
click at [253, 334] on div "Add Line Clear All Import Lines" at bounding box center [756, 349] width 1098 height 34
click at [264, 342] on button "Add Line" at bounding box center [244, 350] width 53 height 18
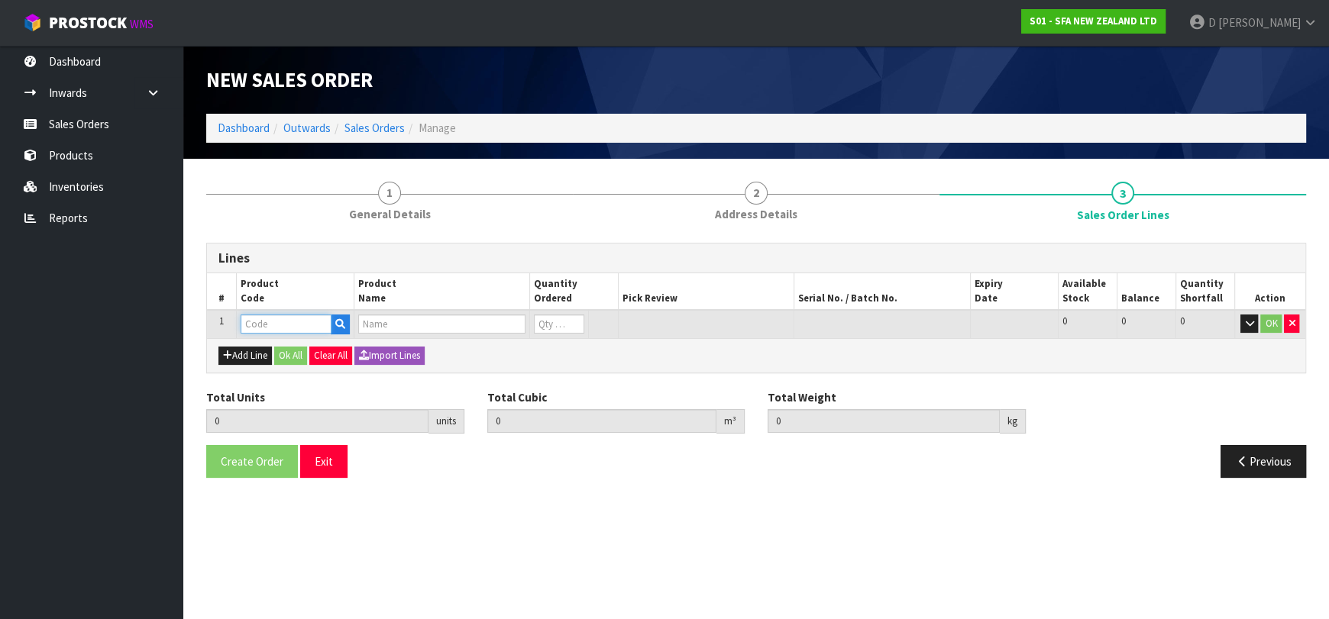
click at [266, 317] on input "text" at bounding box center [286, 324] width 91 height 19
type input "SA200"
type input "0.000000"
type input "0.000"
type input "[PERSON_NAME] COMMERCIAL MACERATOR"
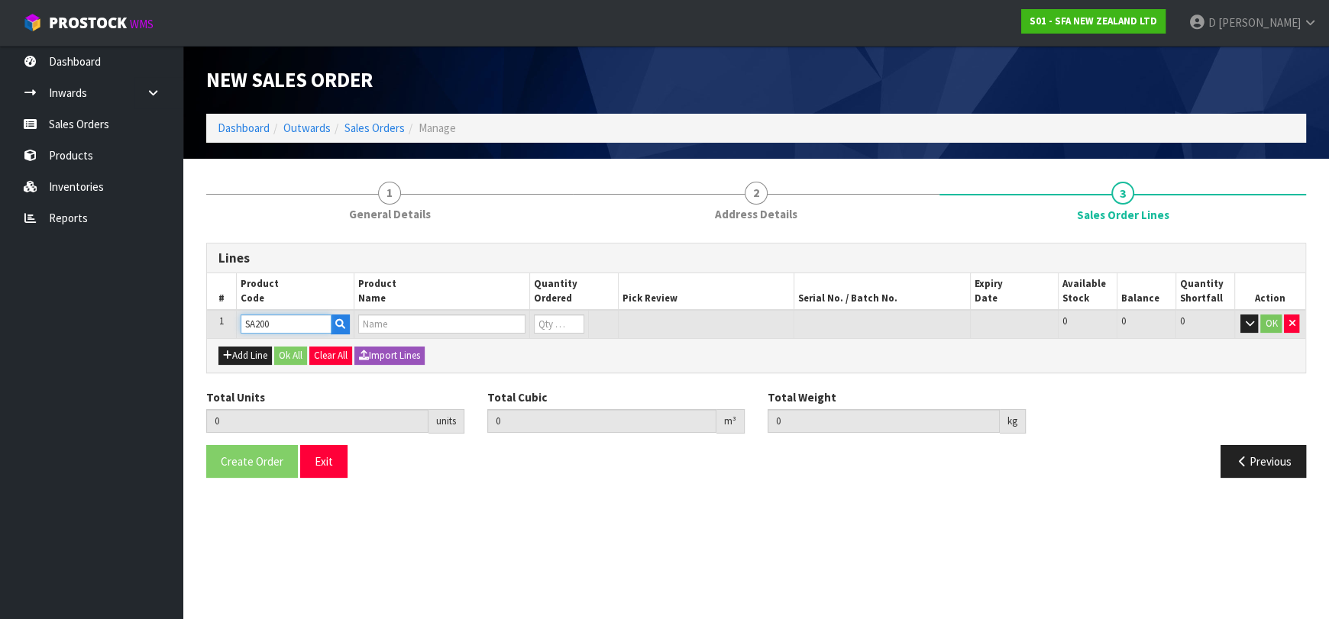
type input "0"
type input "SA200"
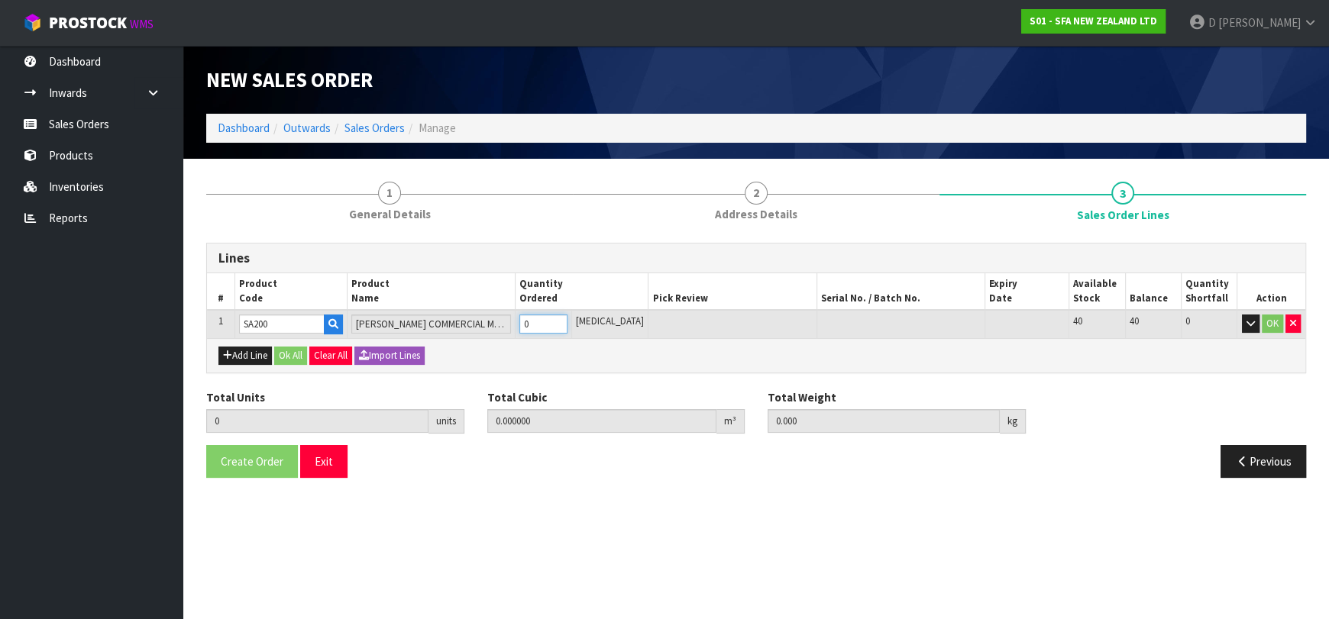
type input "1"
type input "0.021692"
type input "6.05"
type input "1"
click at [300, 361] on button "Ok All" at bounding box center [290, 356] width 33 height 18
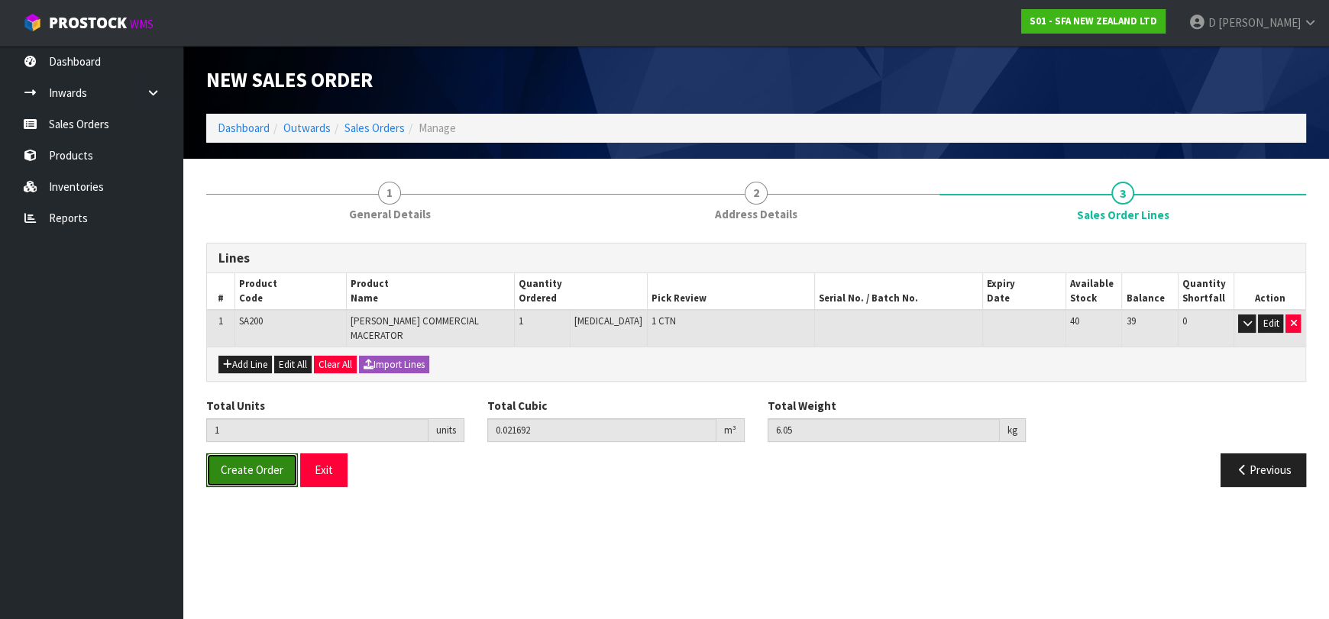
drag, startPoint x: 257, startPoint y: 458, endPoint x: 388, endPoint y: 519, distance: 144.2
click at [258, 463] on span "Create Order" at bounding box center [252, 470] width 63 height 15
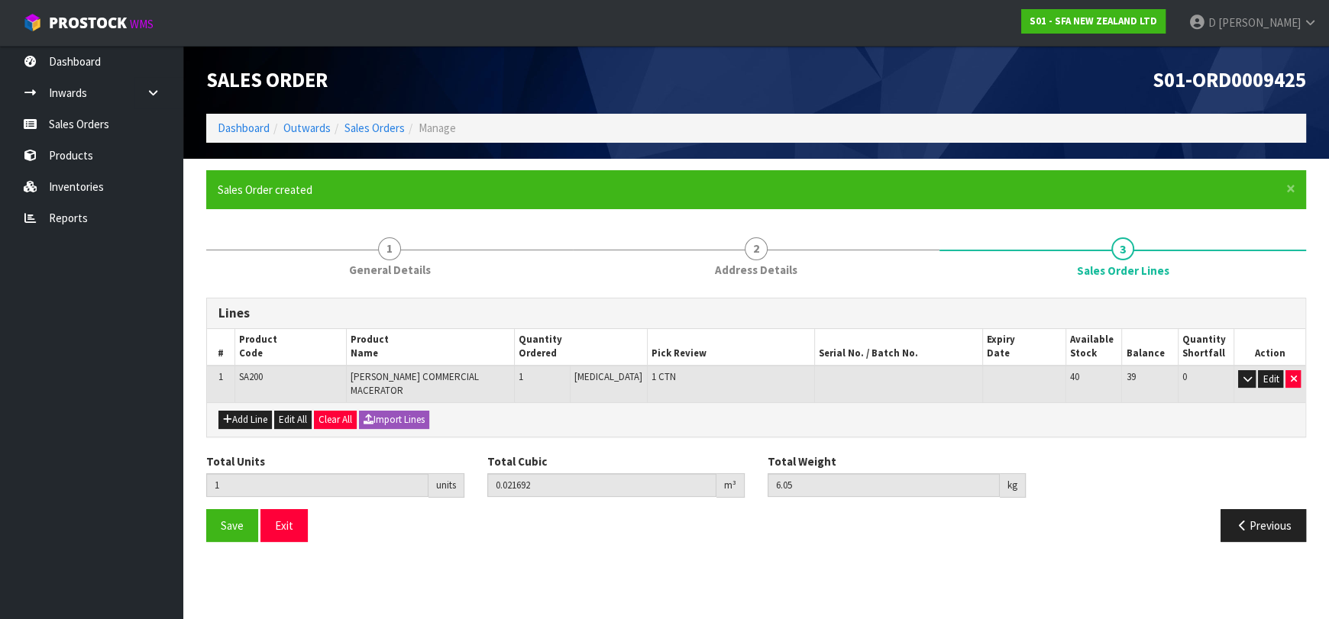
click at [381, 118] on ol "Dashboard Outwards Sales Orders Manage" at bounding box center [756, 128] width 1100 height 28
click at [384, 121] on link "Sales Orders" at bounding box center [374, 128] width 60 height 15
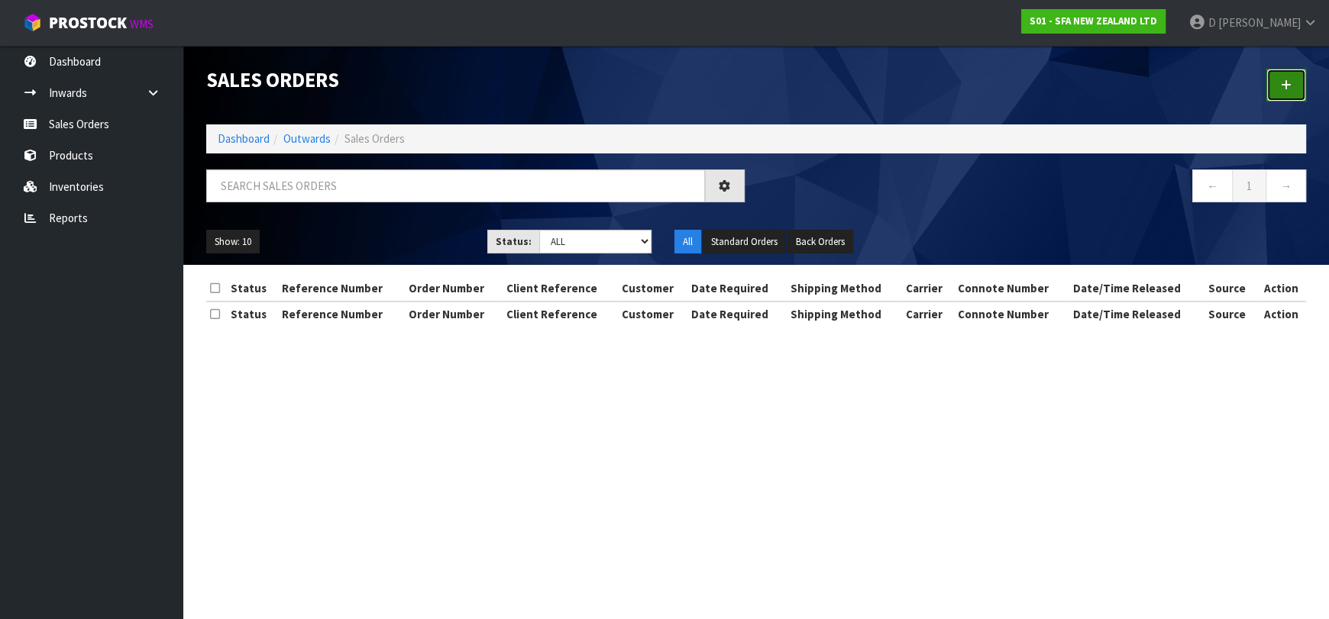
click at [1286, 85] on icon at bounding box center [1286, 84] width 11 height 11
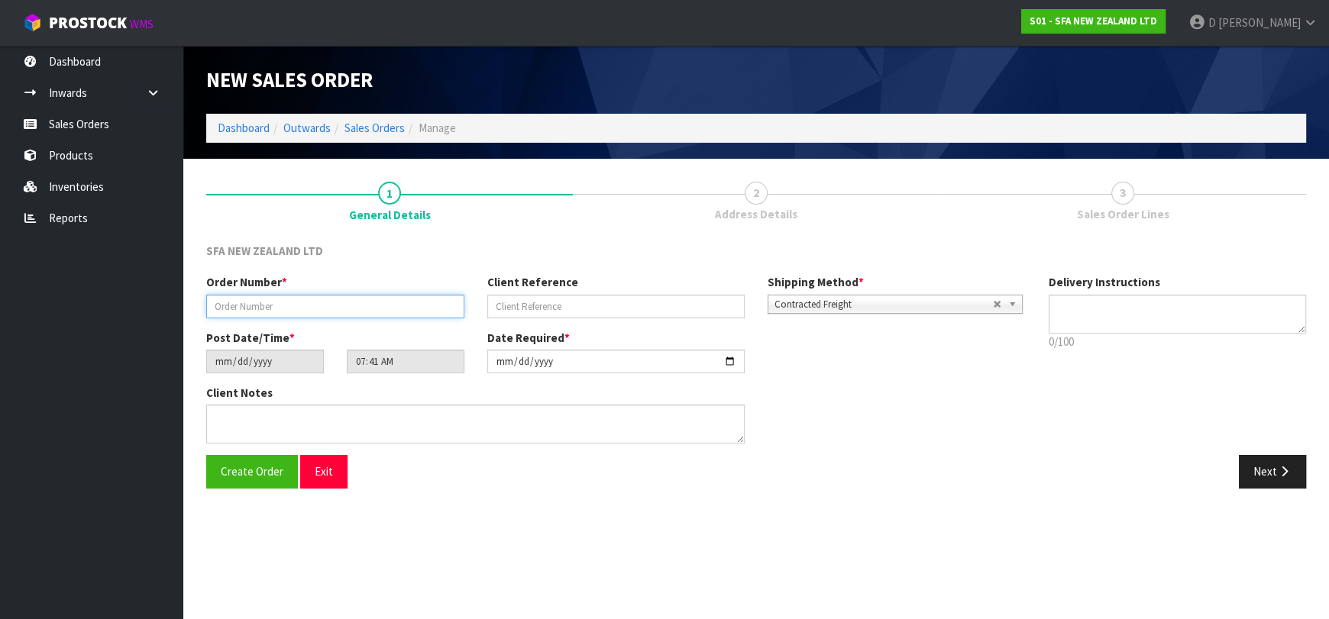
click at [339, 303] on input "text" at bounding box center [335, 307] width 258 height 24
click at [345, 305] on input "text" at bounding box center [335, 307] width 258 height 24
type input "24611"
paste input "207109939"
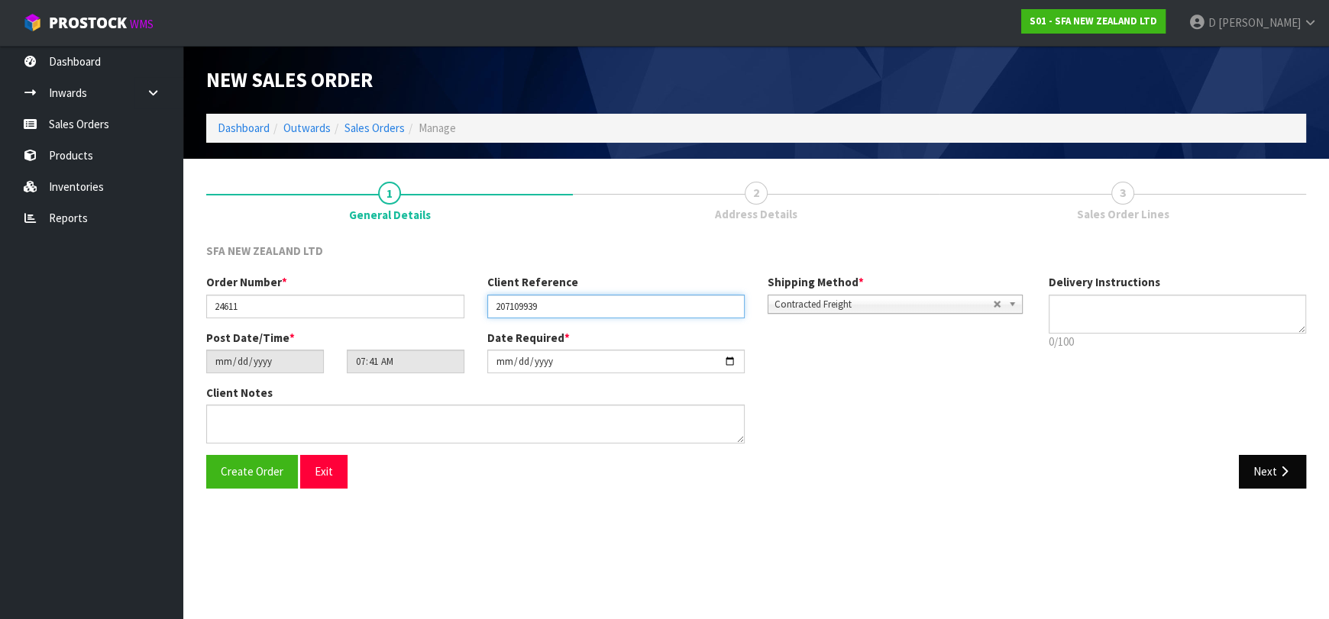
type input "207109939"
click at [1282, 456] on button "Next" at bounding box center [1272, 471] width 67 height 33
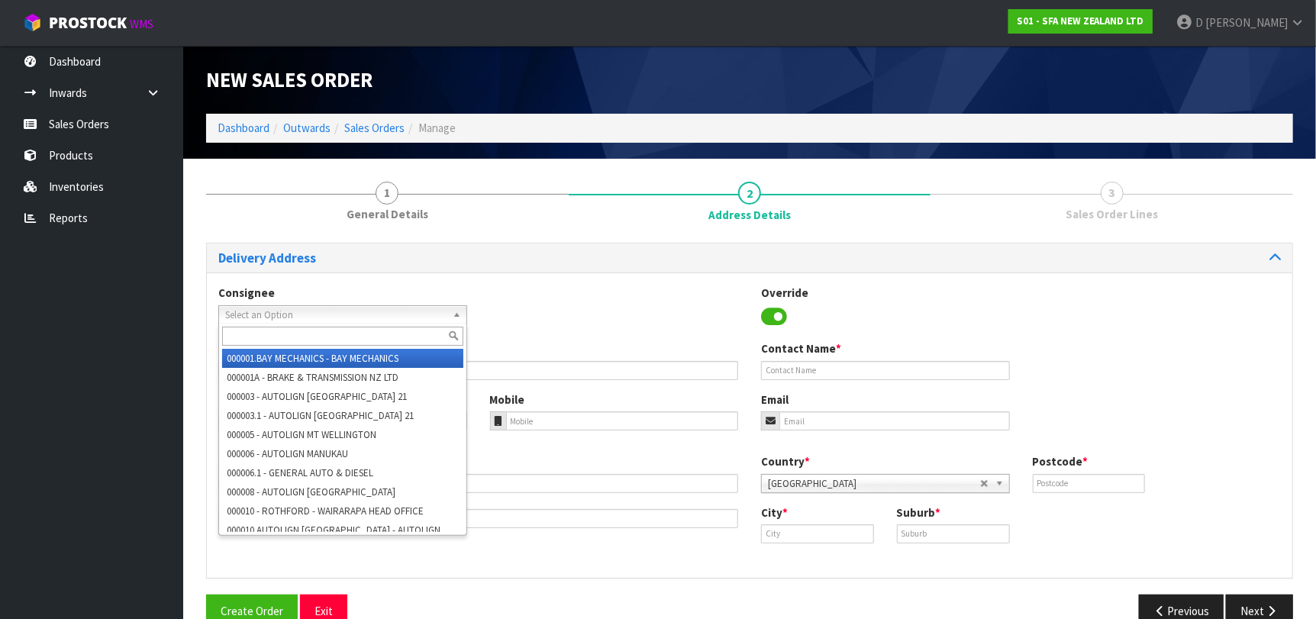
click at [388, 314] on span "Select an Option" at bounding box center [335, 315] width 221 height 18
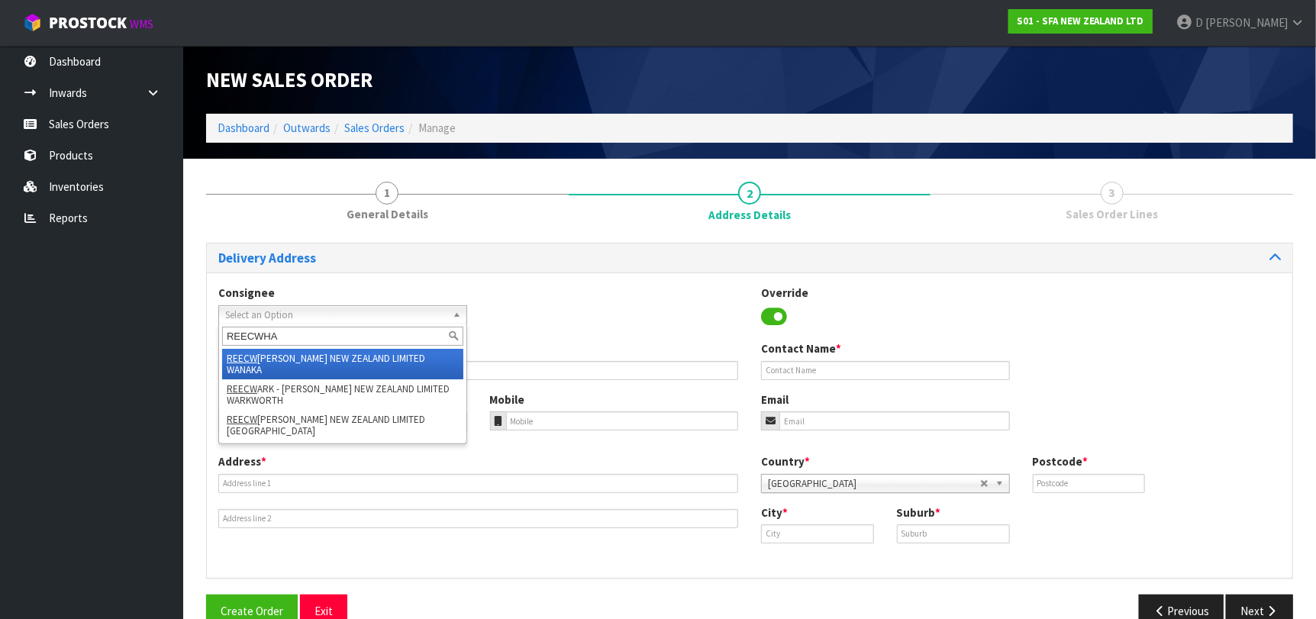
type input "REECWHAN"
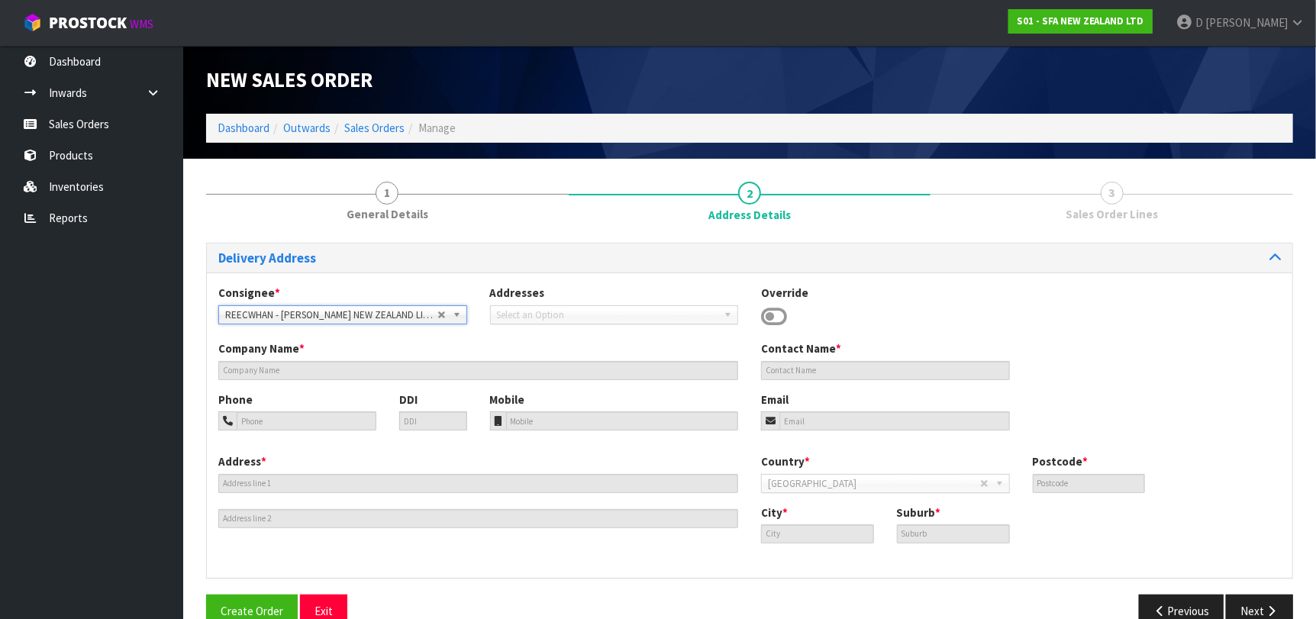
type input "[PERSON_NAME] NEW ZEALAND LIMITED [GEOGRAPHIC_DATA]"
type input "[STREET_ADDRESS]"
type input "0110"
type input "Whangarei"
type input "WHANGAREI"
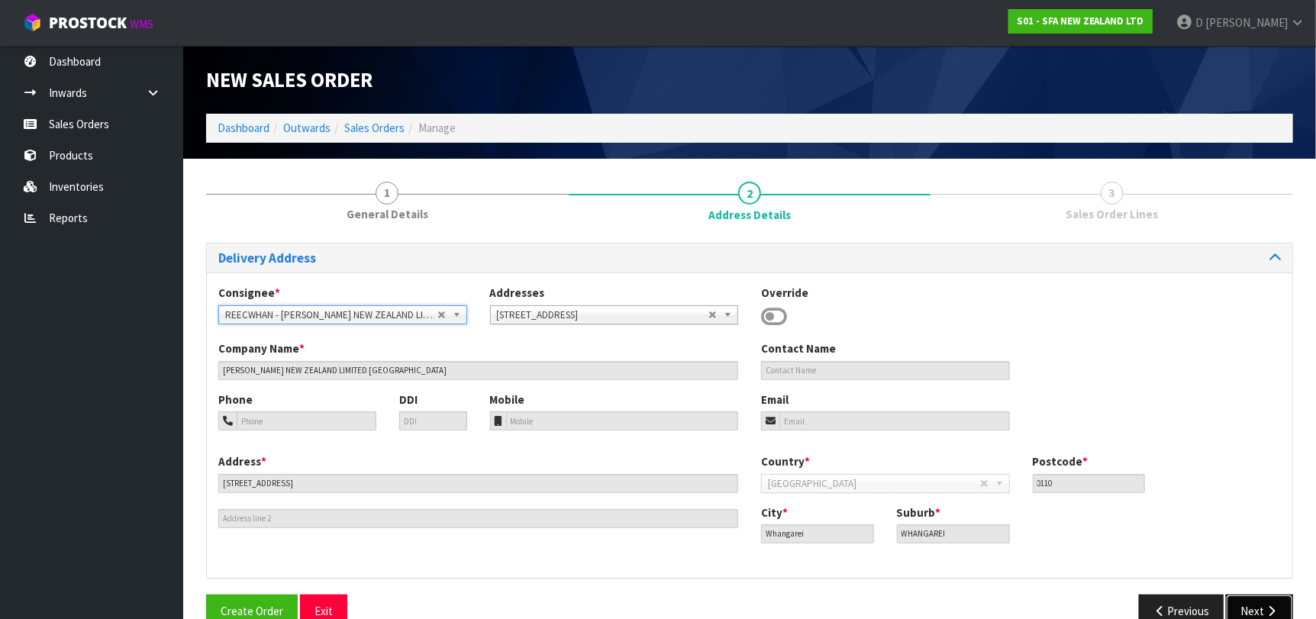
click at [1248, 607] on button "Next" at bounding box center [1259, 611] width 67 height 33
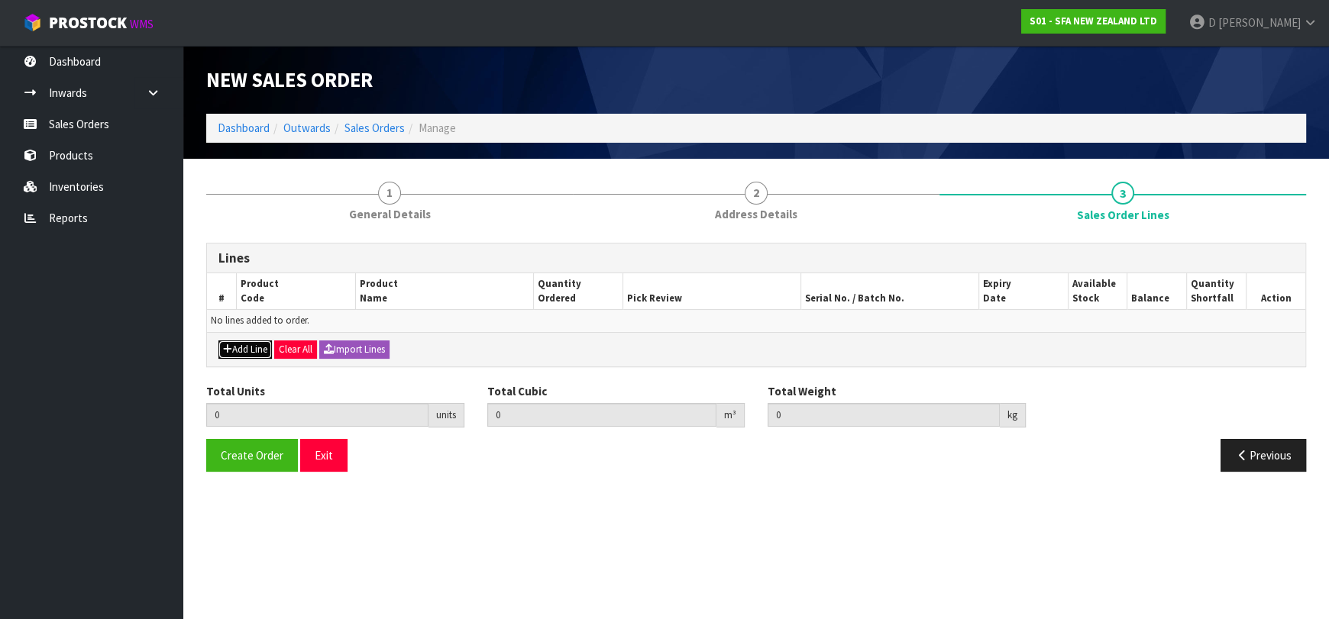
drag, startPoint x: 257, startPoint y: 340, endPoint x: 270, endPoint y: 323, distance: 21.7
click at [257, 339] on div "Add Line Clear All Import Lines" at bounding box center [756, 349] width 1098 height 34
click at [272, 320] on td "No lines added to order." at bounding box center [756, 321] width 1098 height 22
click at [263, 347] on button "Add Line" at bounding box center [244, 350] width 53 height 18
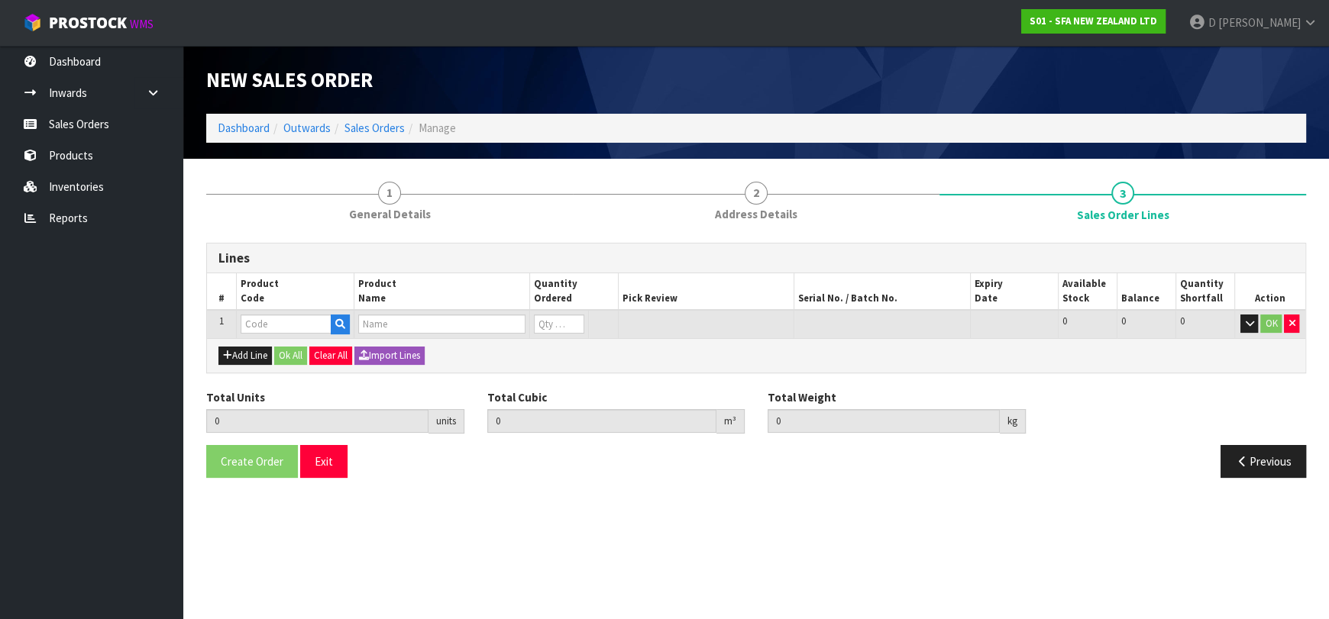
click at [273, 330] on input "text" at bounding box center [286, 324] width 91 height 19
type input "SA200"
type input "0.000000"
type input "0.000"
type input "[PERSON_NAME] COMMERCIAL MACERATOR"
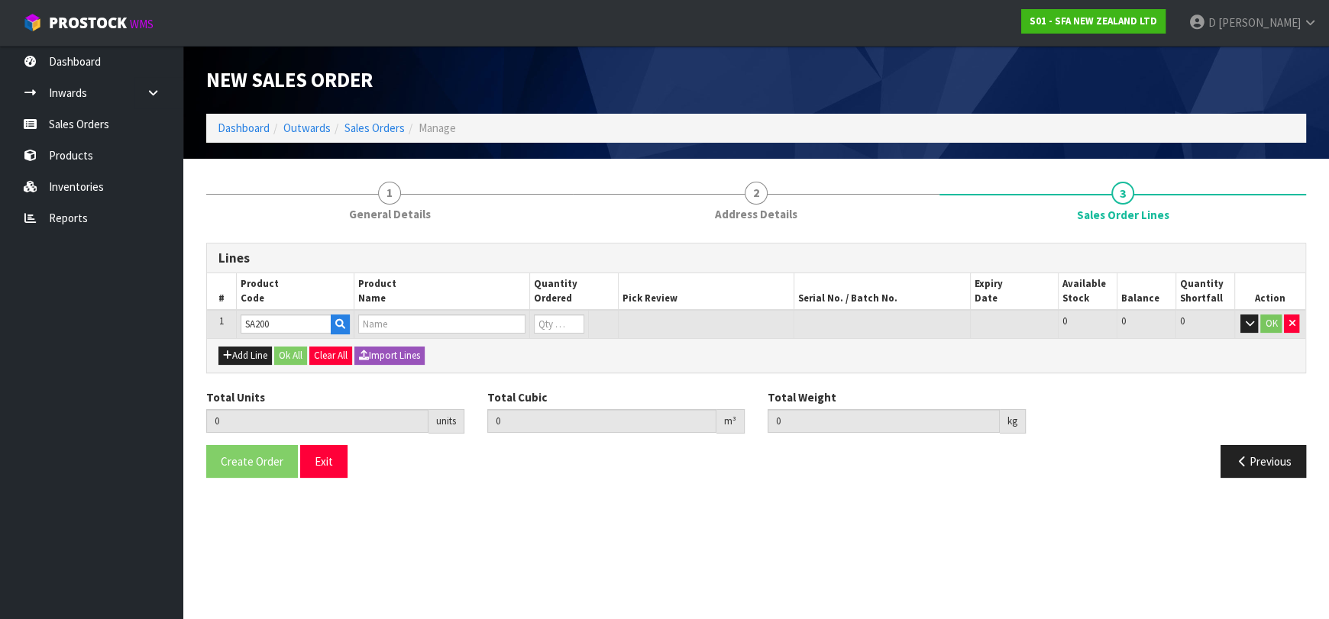
type input "0"
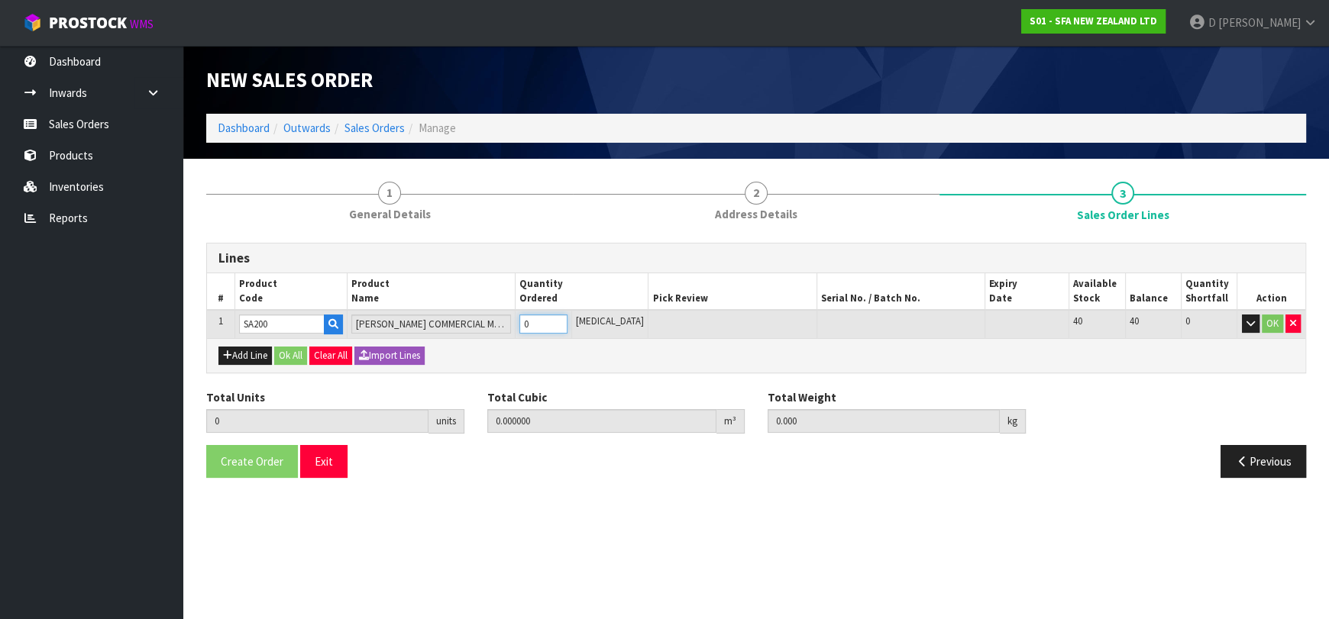
type input "1"
type input "0.021692"
type input "6.05"
type input "1"
click at [281, 350] on button "Ok All" at bounding box center [290, 356] width 33 height 18
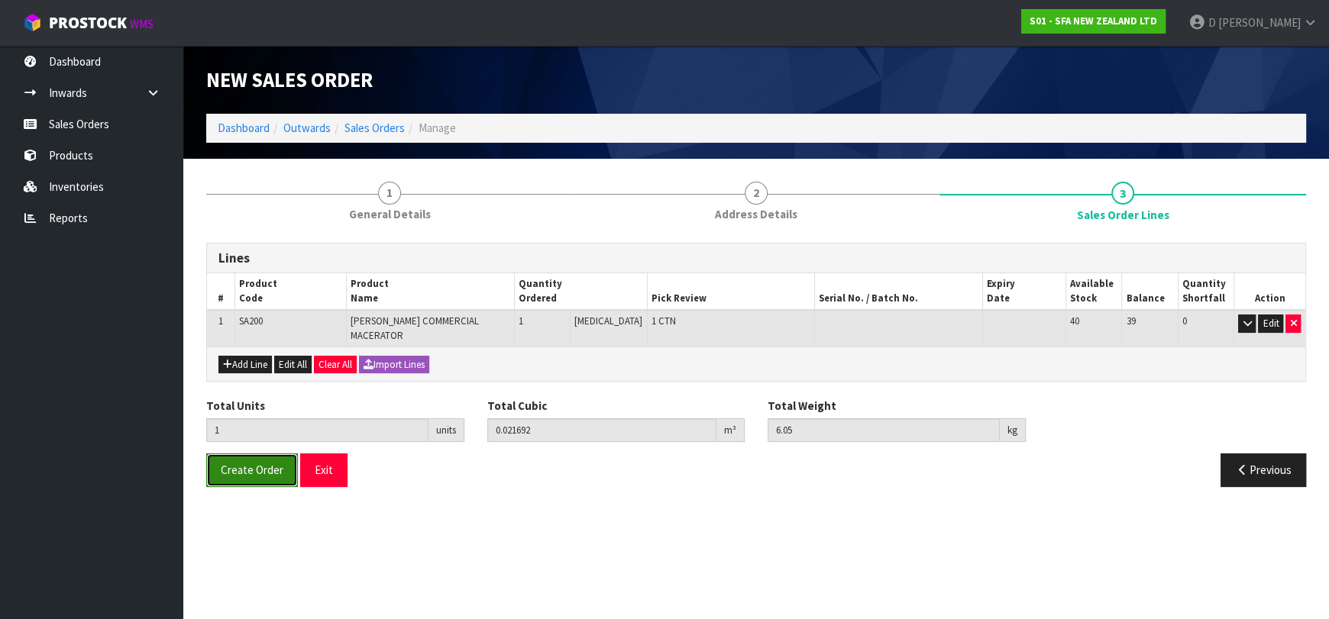
click at [275, 454] on button "Create Order" at bounding box center [252, 470] width 92 height 33
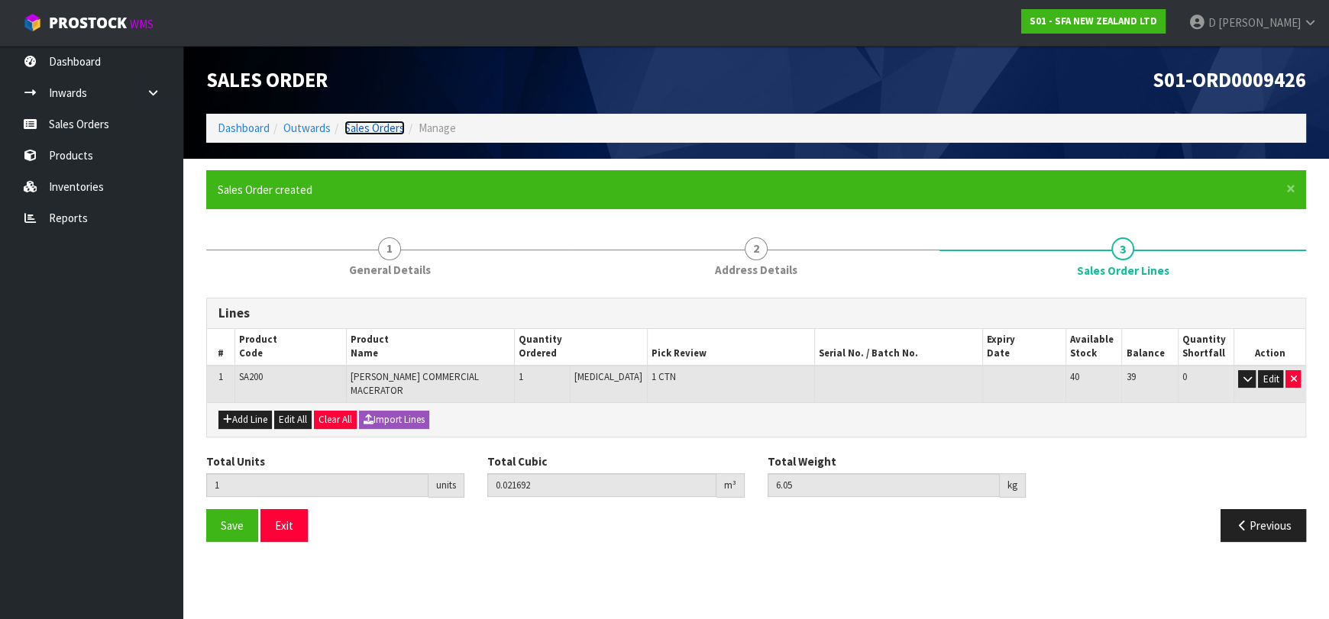
drag, startPoint x: 373, startPoint y: 128, endPoint x: 516, endPoint y: 139, distance: 143.2
click at [373, 128] on link "Sales Orders" at bounding box center [374, 128] width 60 height 15
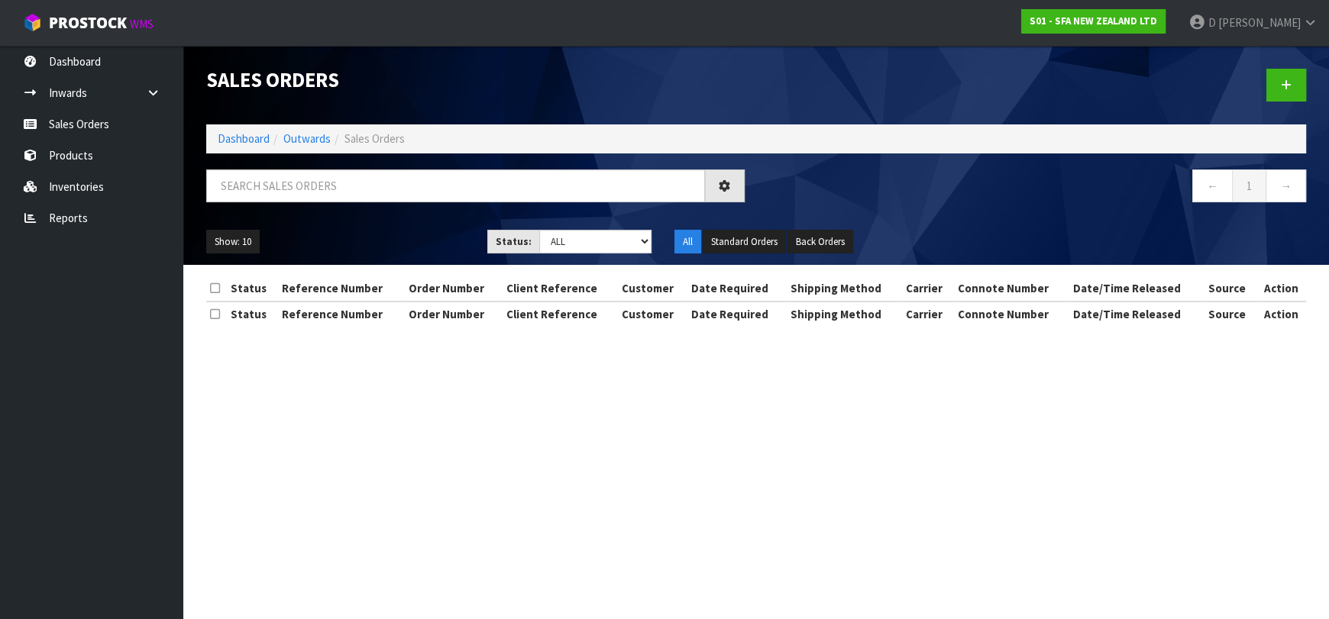
drag, startPoint x: 1277, startPoint y: 103, endPoint x: 892, endPoint y: 22, distance: 393.3
click at [1277, 102] on div at bounding box center [1036, 85] width 561 height 79
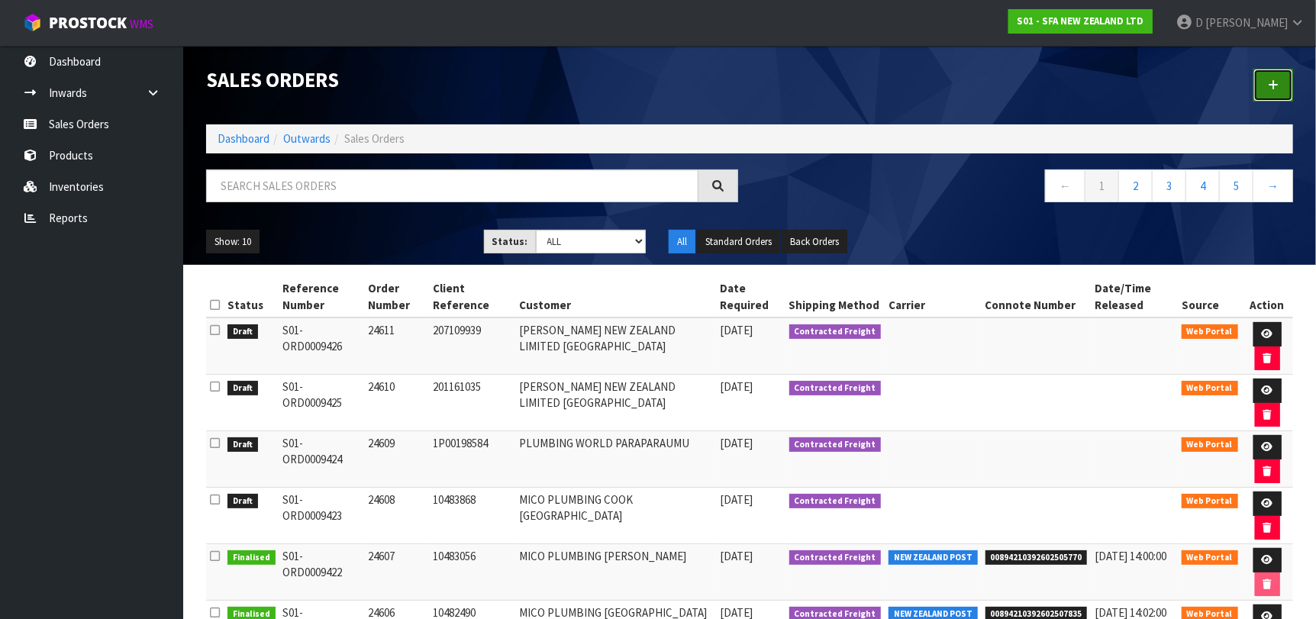
click at [1277, 79] on icon at bounding box center [1273, 84] width 11 height 11
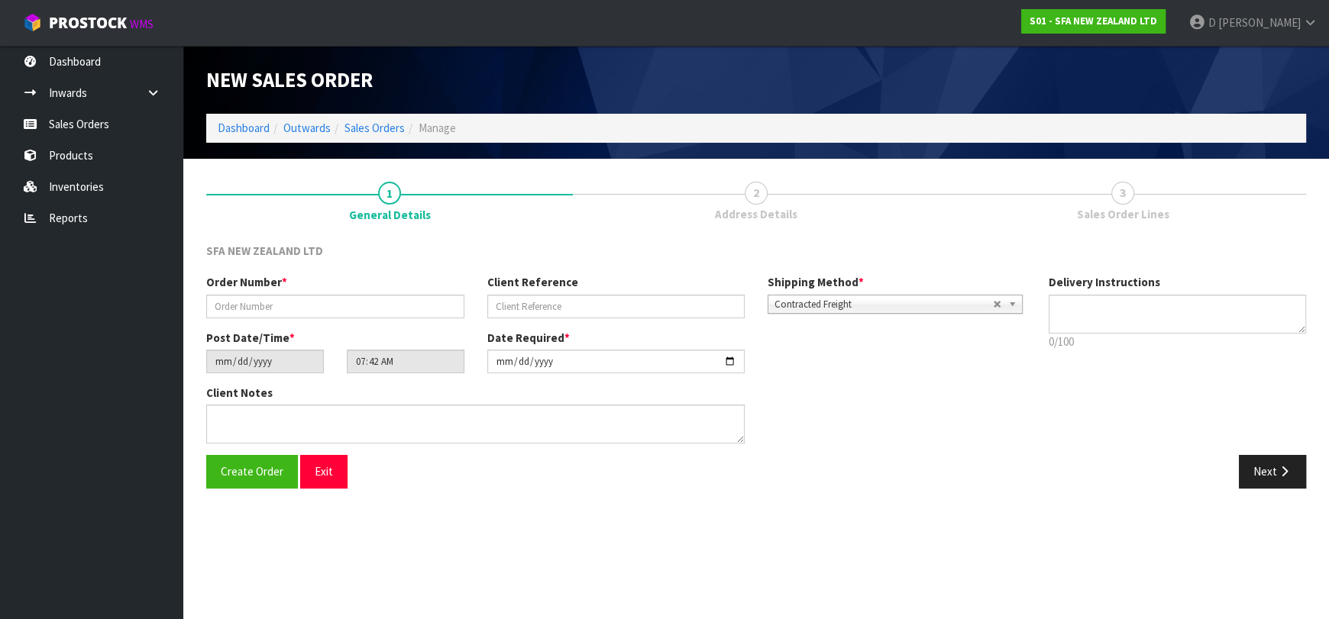
drag, startPoint x: 428, startPoint y: 283, endPoint x: 433, endPoint y: 294, distance: 12.3
click at [428, 283] on div "Order Number *" at bounding box center [335, 296] width 281 height 44
click at [440, 308] on input "text" at bounding box center [335, 307] width 258 height 24
type input "24612"
paste input "TK226679"
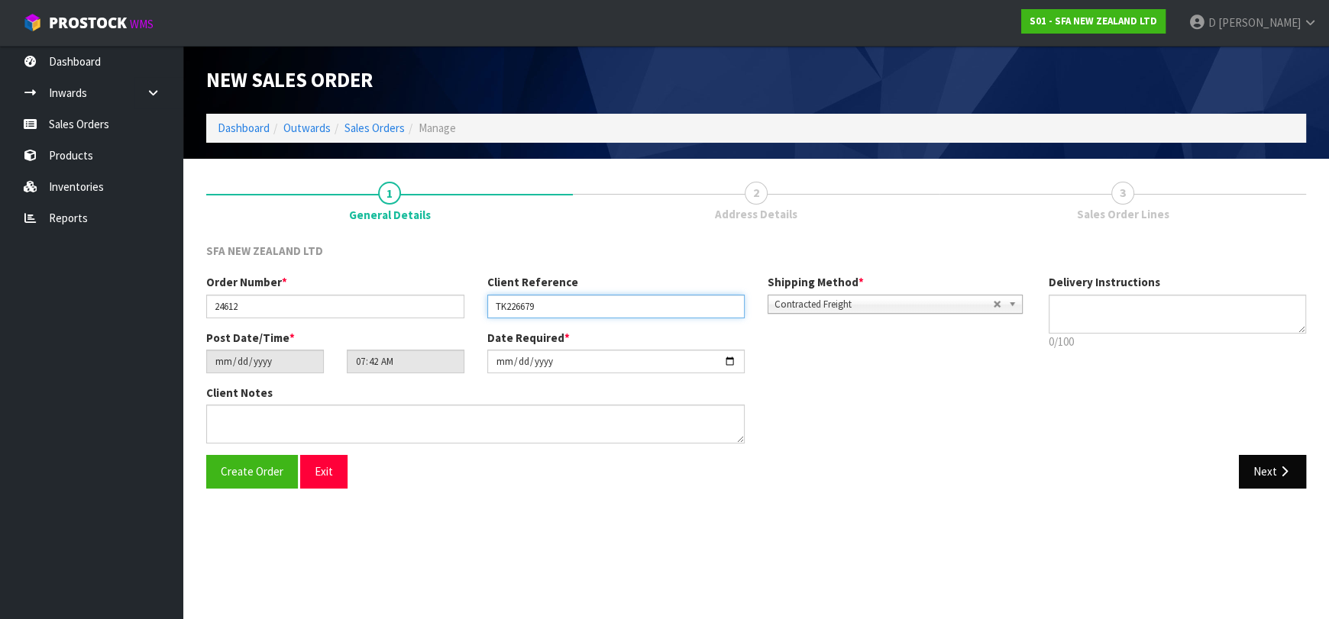
type input "TK226679"
click at [1271, 476] on button "Next" at bounding box center [1272, 471] width 67 height 33
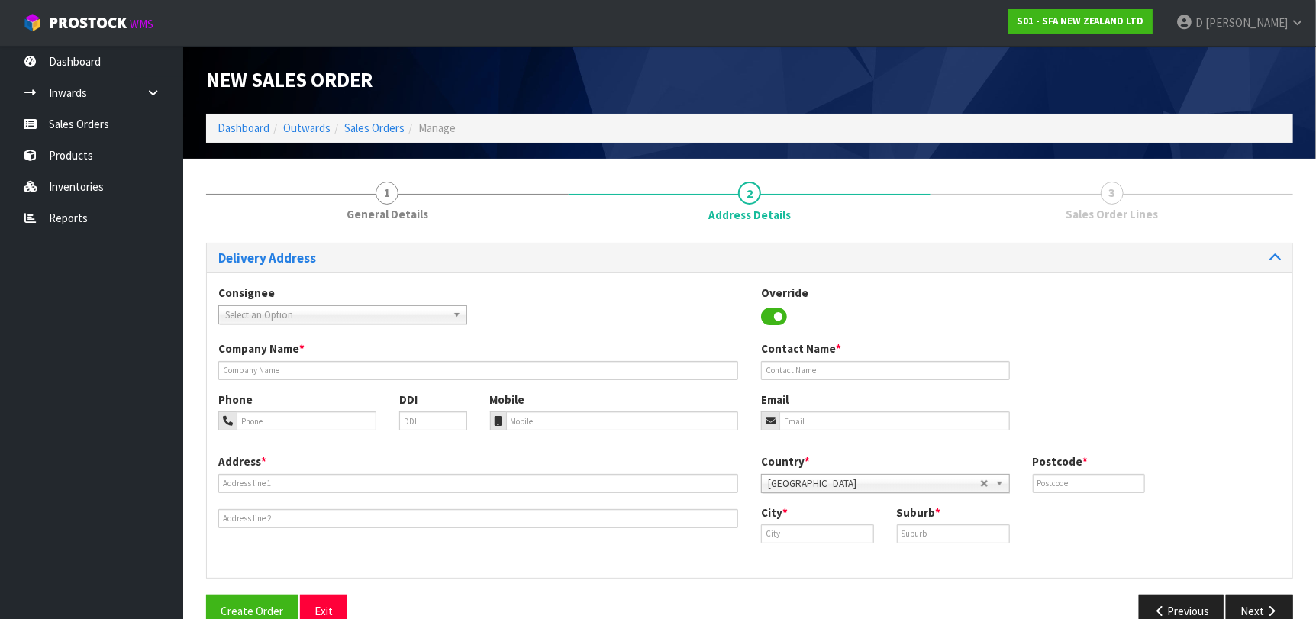
click at [318, 311] on span "Select an Option" at bounding box center [335, 315] width 221 height 18
type input "UNIVTAKA"
type input "UNIVERSAL PLUMBING PLUS TAKAPUNA"
type input "[STREET_ADDRESS]"
type input "0622"
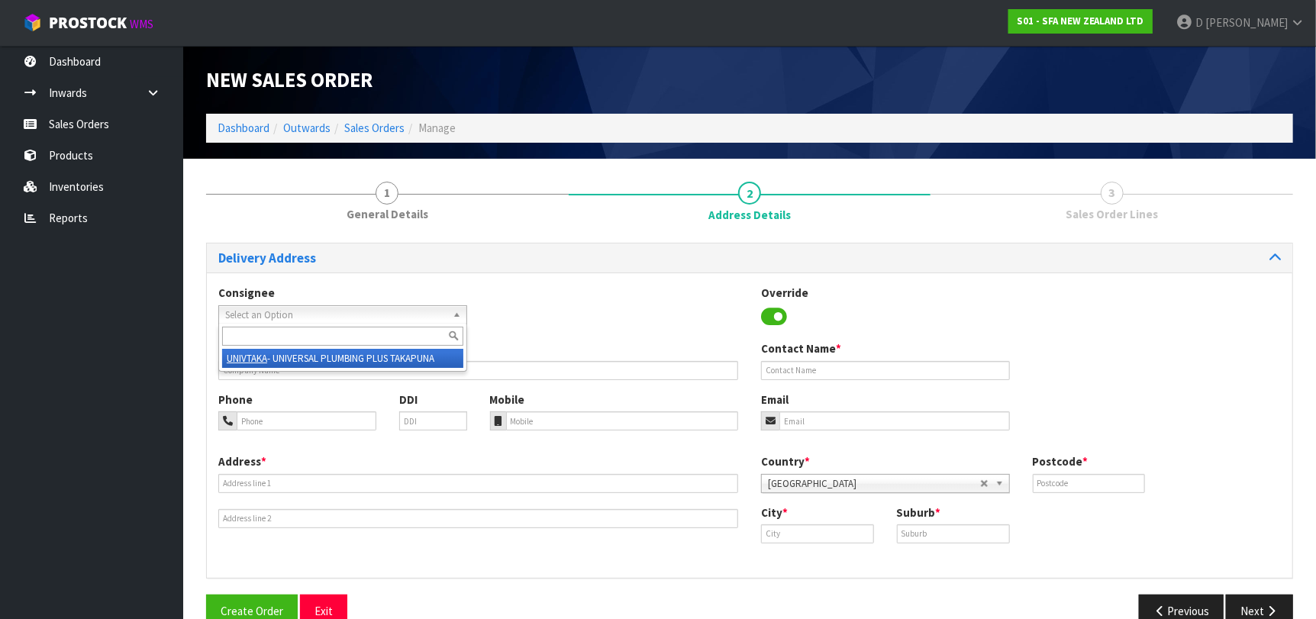
type input "[GEOGRAPHIC_DATA]"
type input "TAKAPUNA"
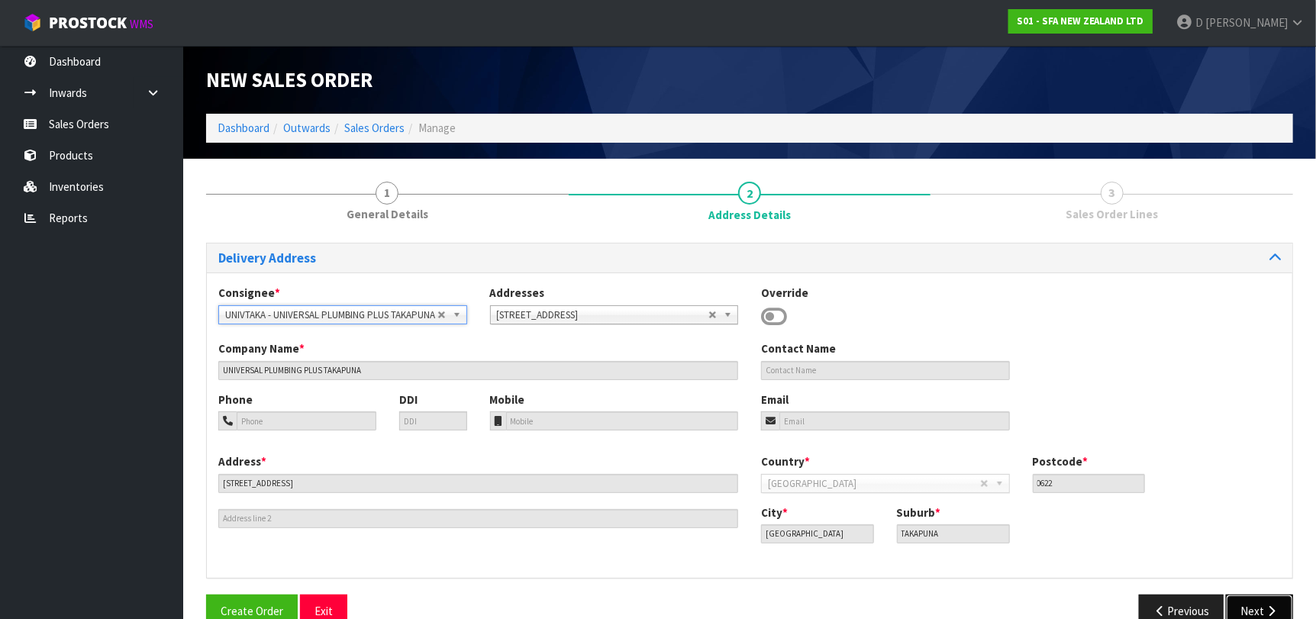
click at [1276, 601] on button "Next" at bounding box center [1259, 611] width 67 height 33
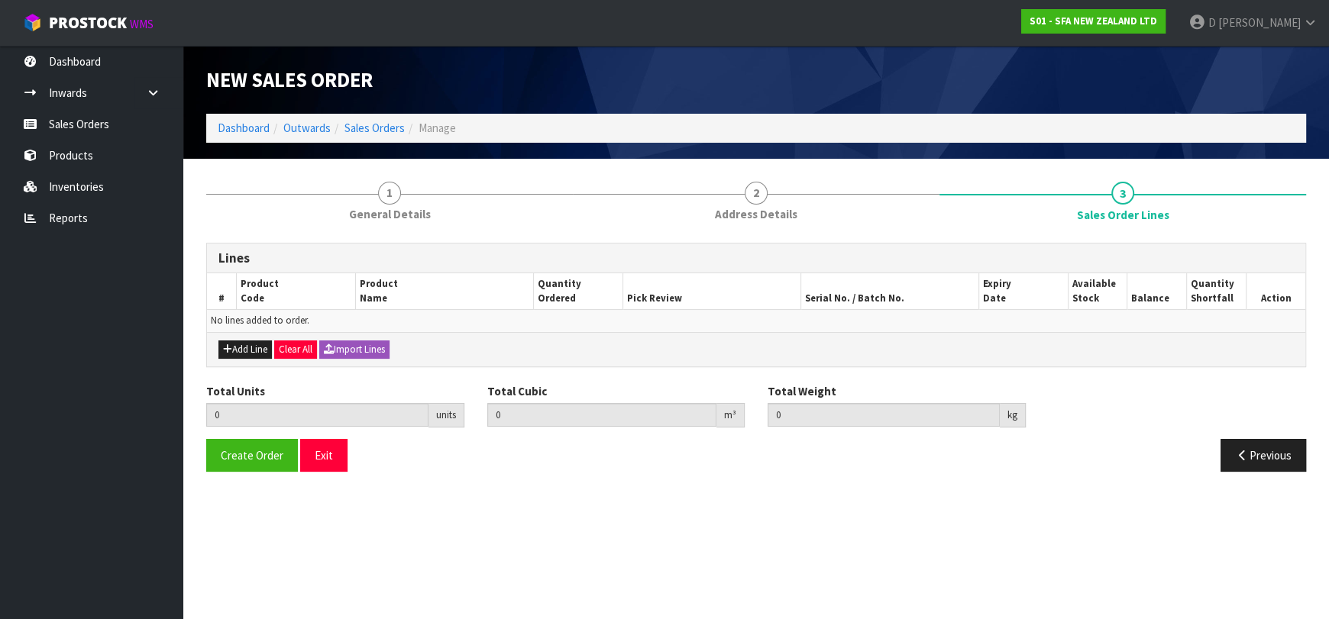
click at [259, 338] on div "Add Line Clear All Import Lines" at bounding box center [756, 349] width 1098 height 34
click at [260, 341] on button "Add Line" at bounding box center [244, 350] width 53 height 18
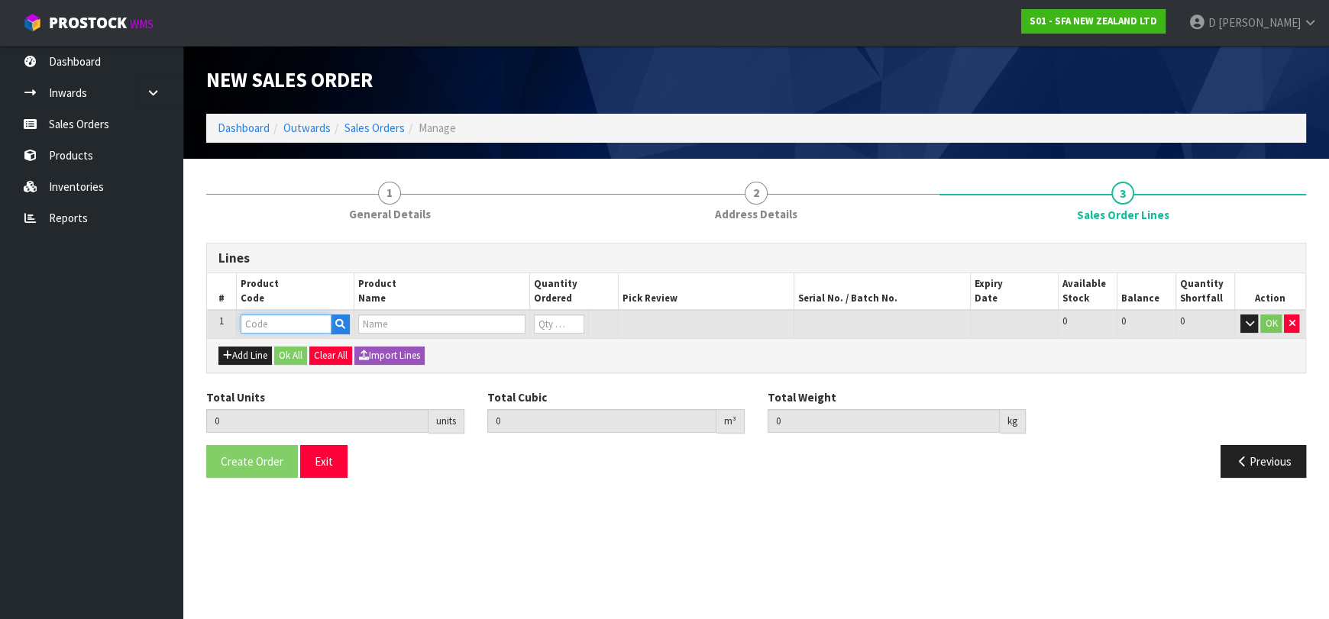
click at [266, 325] on input "text" at bounding box center [286, 324] width 91 height 19
type input "SA99"
type input "0.000000"
type input "0.000"
type input "SANIPACK PRO SEWAGE MACERATOR PUMP"
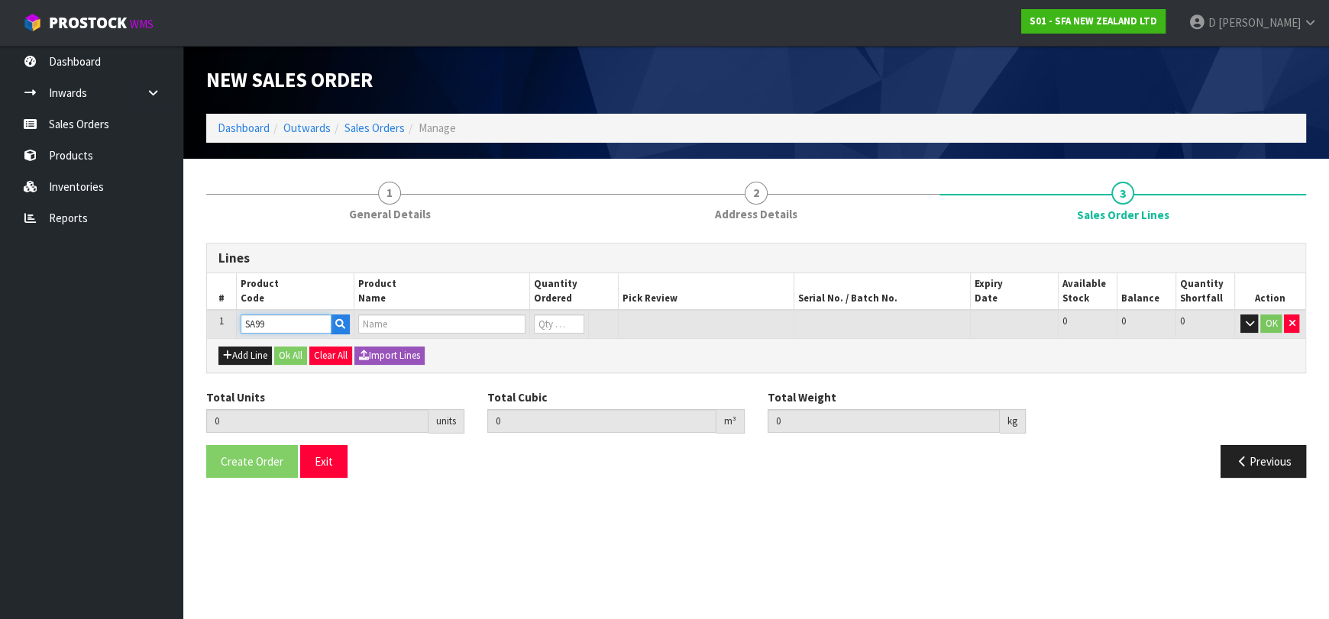
type input "0"
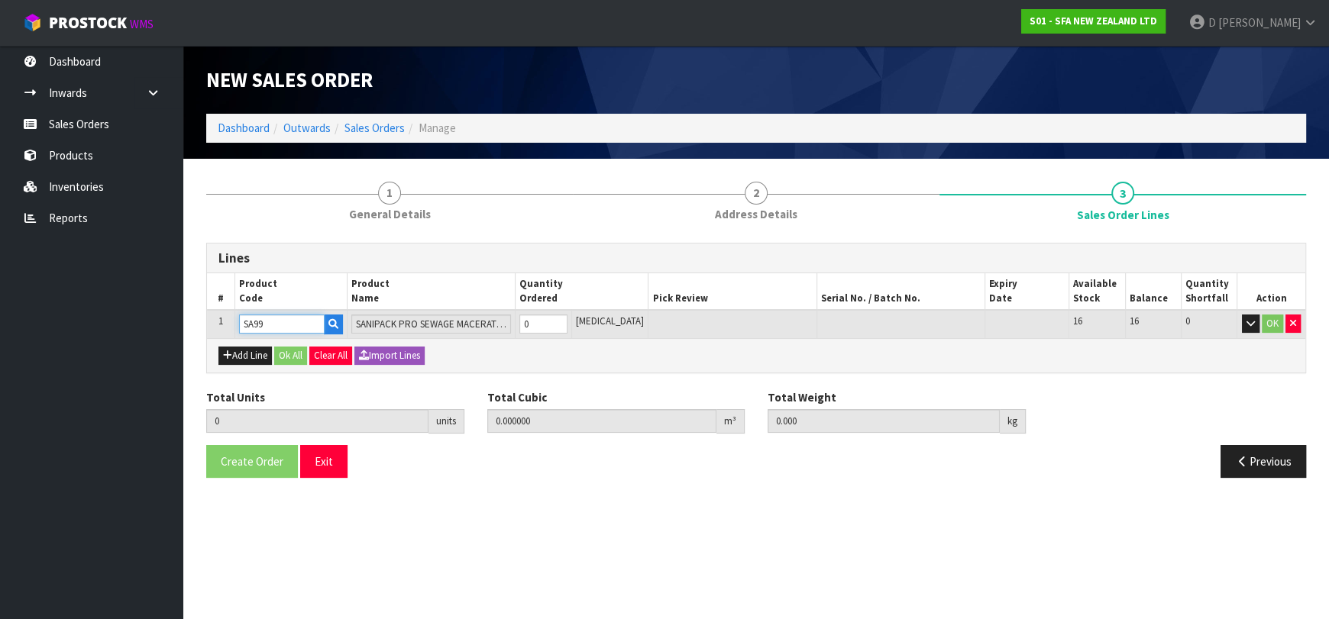
type input "SA99"
type input "1"
type input "0.042336"
type input "6.85"
type input "1"
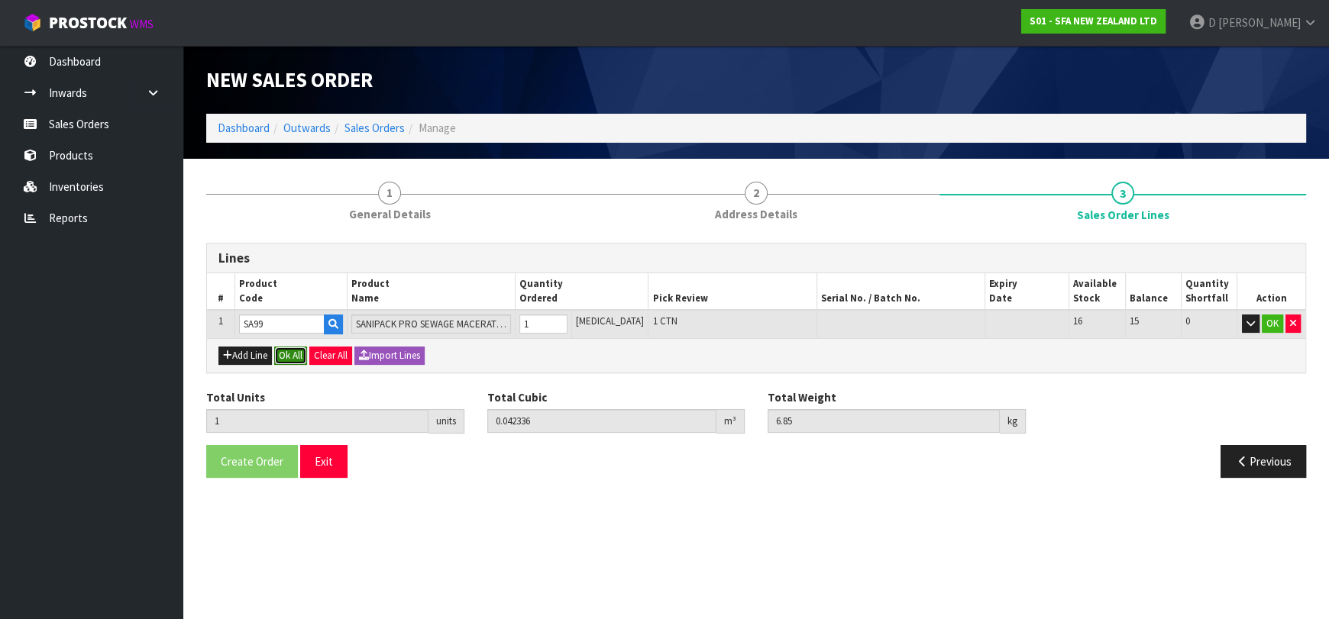
click at [299, 354] on button "Ok All" at bounding box center [290, 356] width 33 height 18
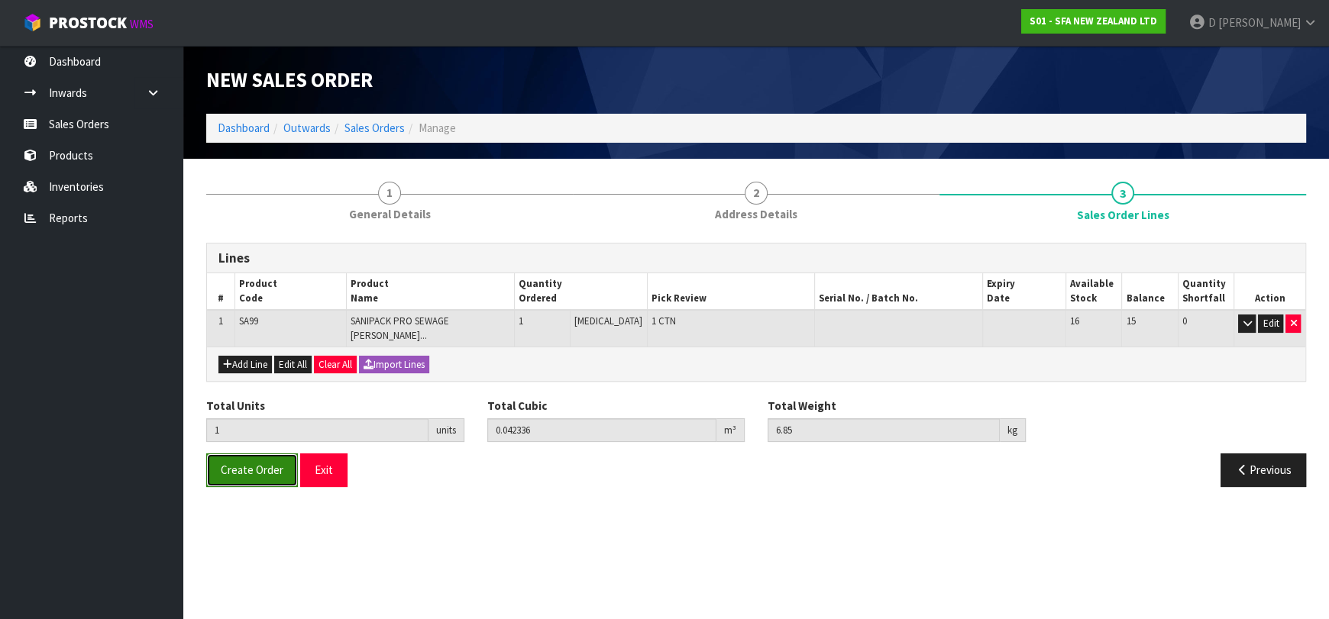
click at [263, 463] on span "Create Order" at bounding box center [252, 470] width 63 height 15
click at [525, 498] on div "Create Order Exit Previous" at bounding box center [756, 476] width 1122 height 44
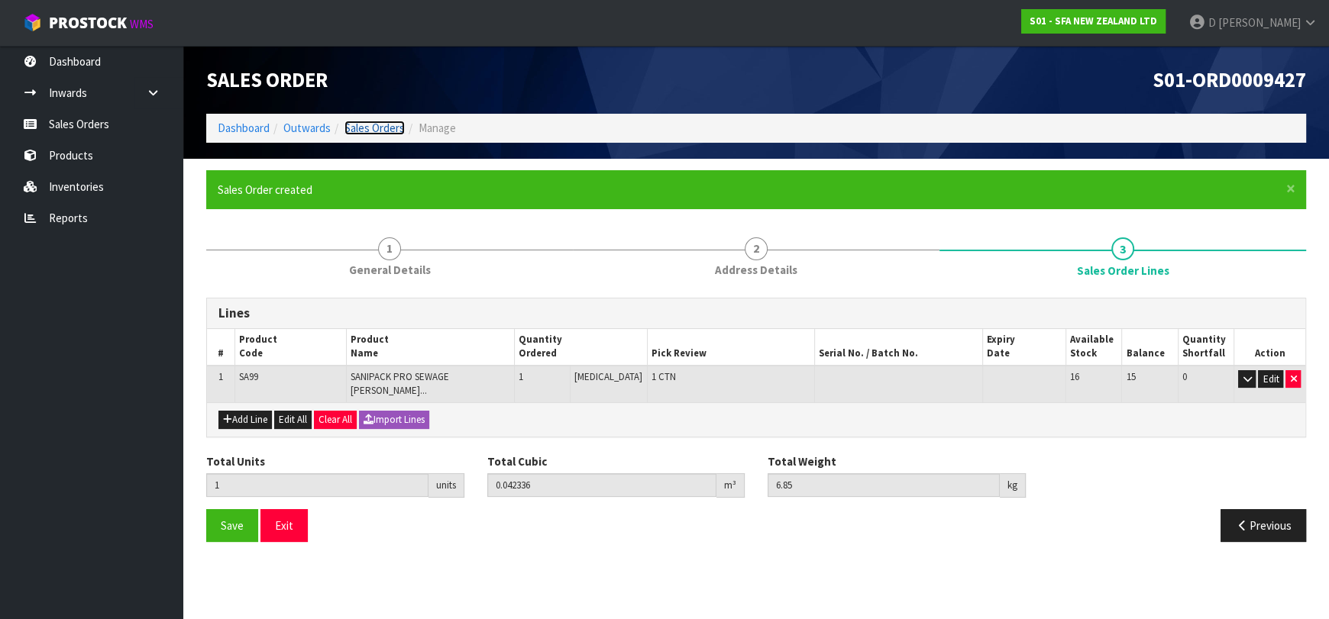
click at [389, 124] on link "Sales Orders" at bounding box center [374, 128] width 60 height 15
